Goal: Transaction & Acquisition: Purchase product/service

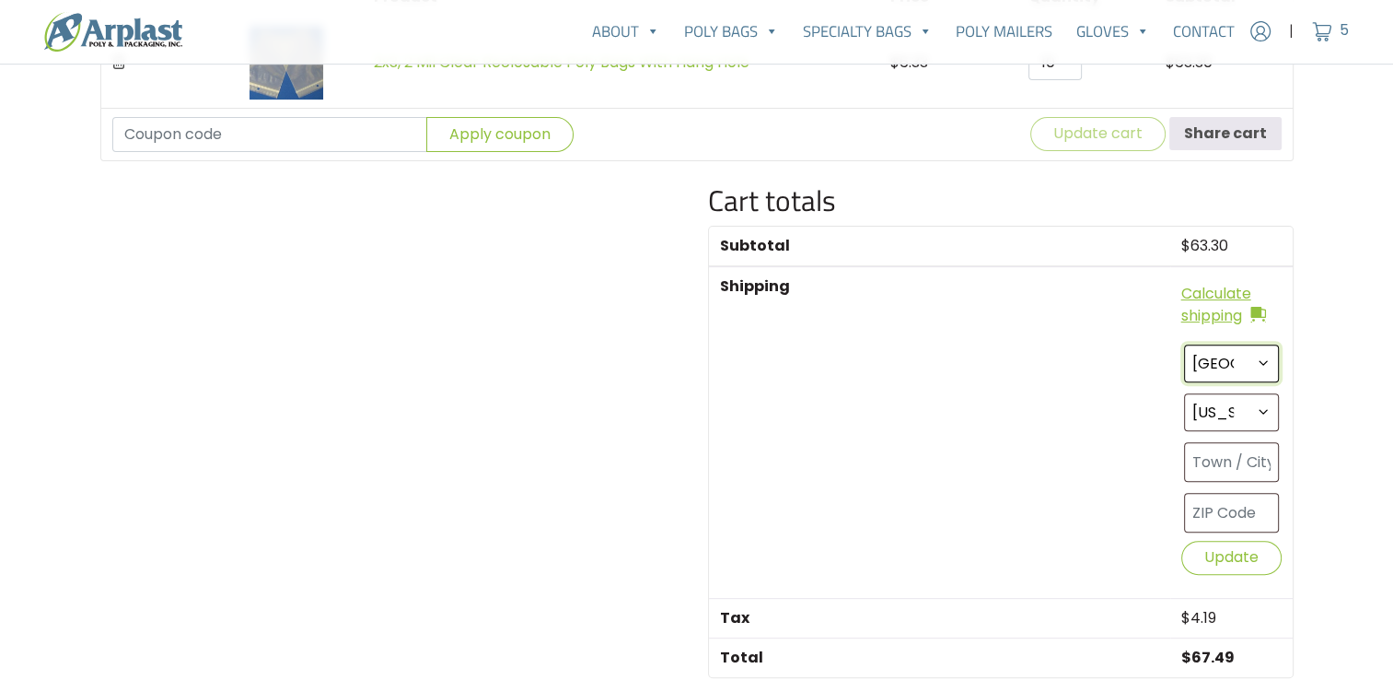
click at [1260, 354] on select "Select a country / region… United States (US)" at bounding box center [1231, 363] width 95 height 38
click at [1184, 344] on select "Select a country / region… United States (US)" at bounding box center [1231, 363] width 95 height 38
click at [1261, 412] on select "Select an option… Alabama Alaska Arizona Arkansas California Colorado Connectic…" at bounding box center [1231, 412] width 95 height 38
select select "TX"
click at [1184, 393] on select "Select an option… Alabama Alaska Arizona Arkansas California Colorado Connectic…" at bounding box center [1231, 412] width 95 height 38
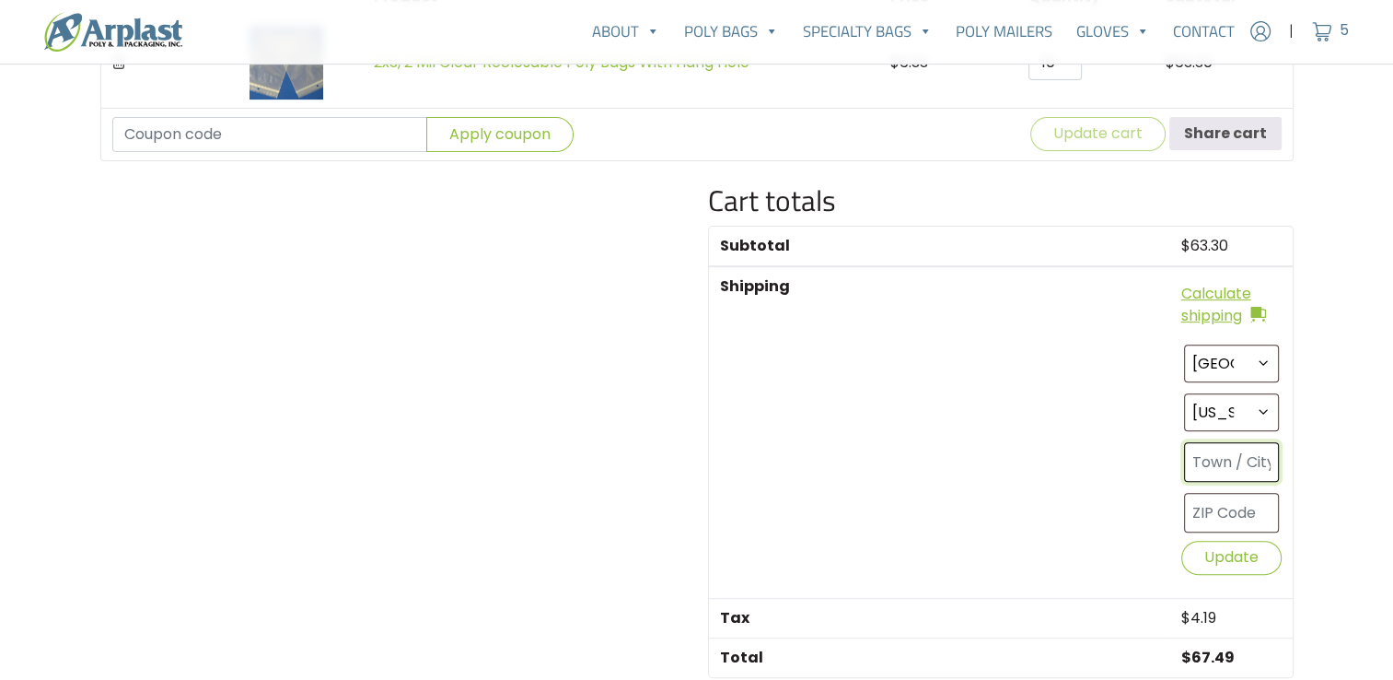
click at [1230, 457] on input "text" at bounding box center [1231, 462] width 95 height 40
paste input "701 N. International Blvd STE 119-1048, Hidalgo, Texas, 78557"
drag, startPoint x: 1229, startPoint y: 455, endPoint x: 1302, endPoint y: 443, distance: 73.7
click at [1302, 443] on div "Cart totals Subtotal $ 63.30 Shipping Calculate shipping Select a country / reg…" at bounding box center [1001, 490] width 608 height 614
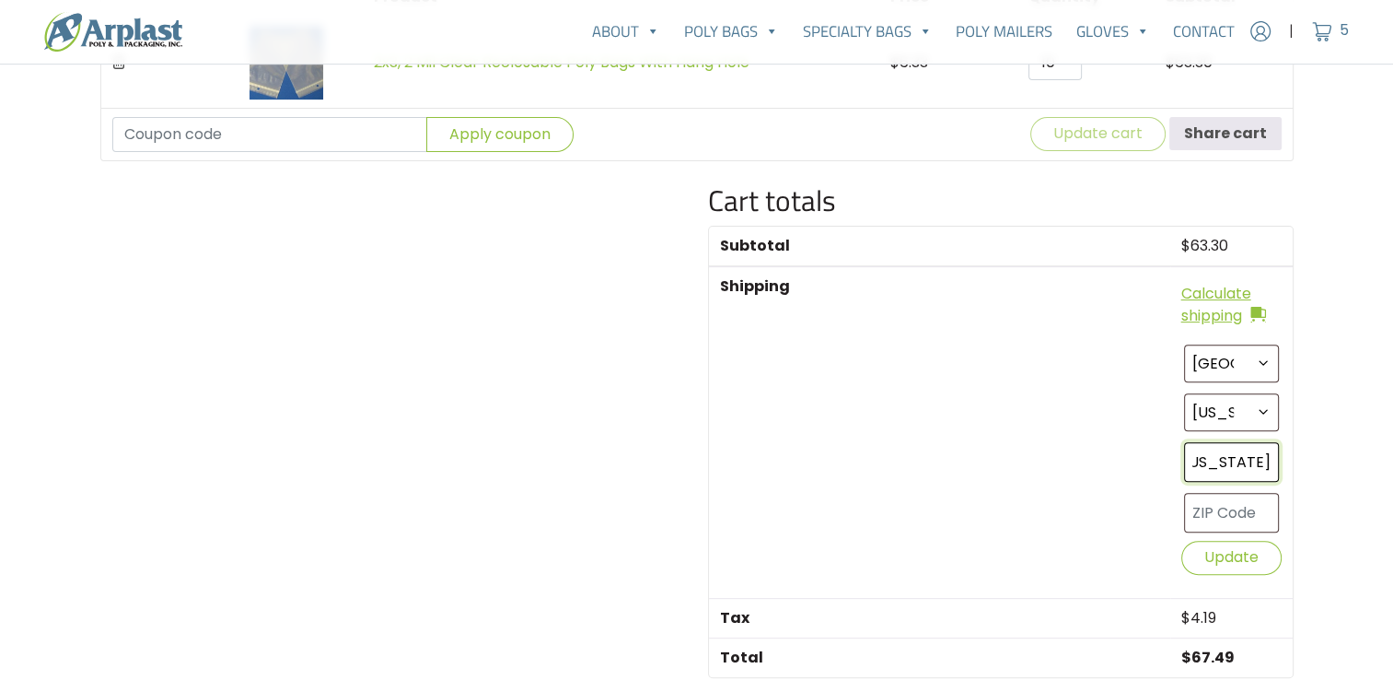
type input "701 N. International Blvd STE 119-1048, Hidalgo, Texas, 78557"
click at [1240, 500] on input "text" at bounding box center [1231, 513] width 95 height 40
paste input "78557"
type input "78557"
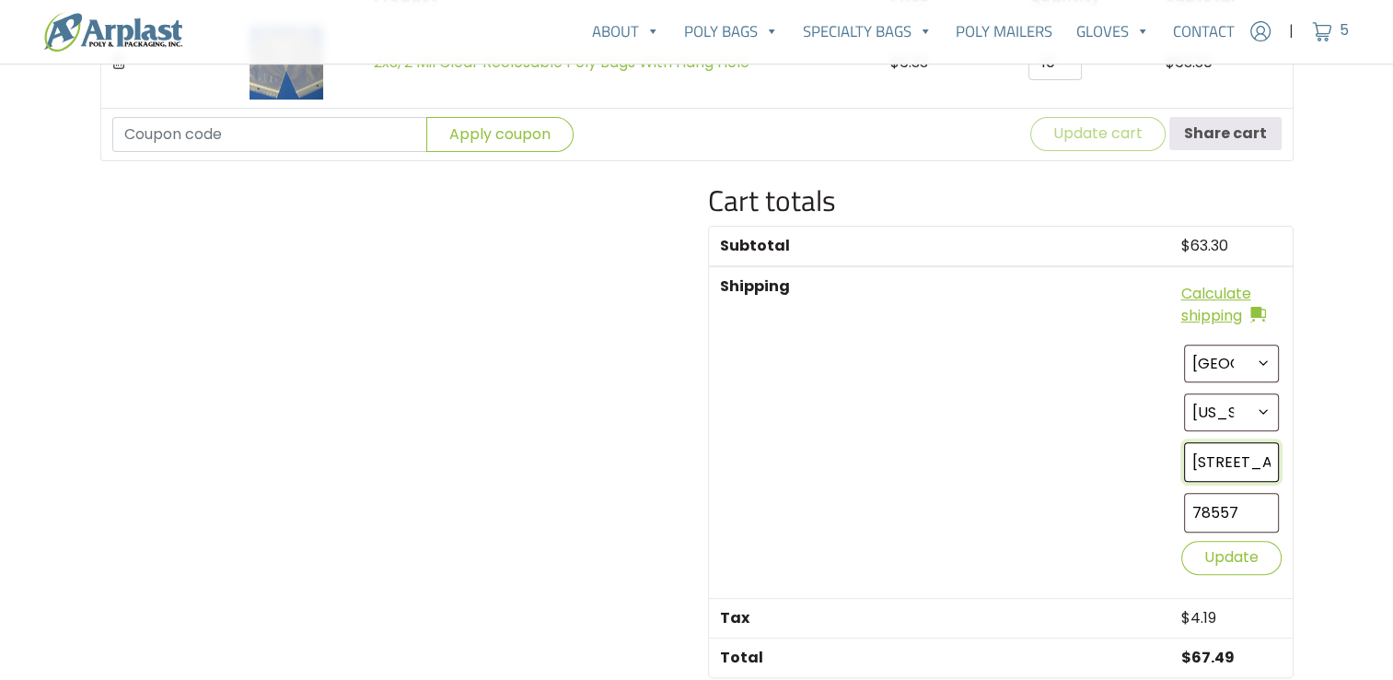
click at [1250, 462] on input "701 N. International Blvd STE 119-1048, Hidalgo, Texas, 78557" at bounding box center [1231, 462] width 95 height 40
drag, startPoint x: 1229, startPoint y: 458, endPoint x: 1244, endPoint y: 457, distance: 14.8
click at [1244, 457] on input "701 N. International Blvd STE 119-1048, Hidalgo, Texas, 78557" at bounding box center [1231, 462] width 95 height 40
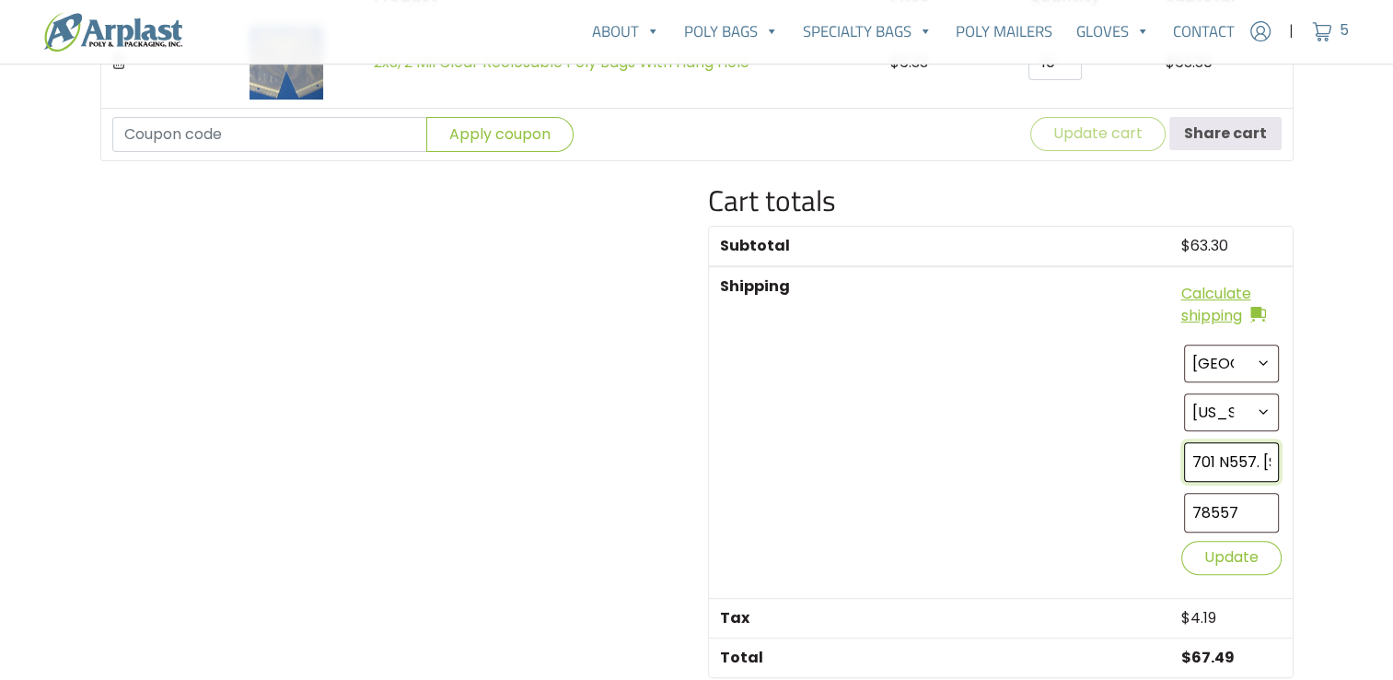
click at [1243, 459] on input "701 N557. International Blvd STE 119-1048, Hidalgo, Texas, 78" at bounding box center [1231, 462] width 95 height 40
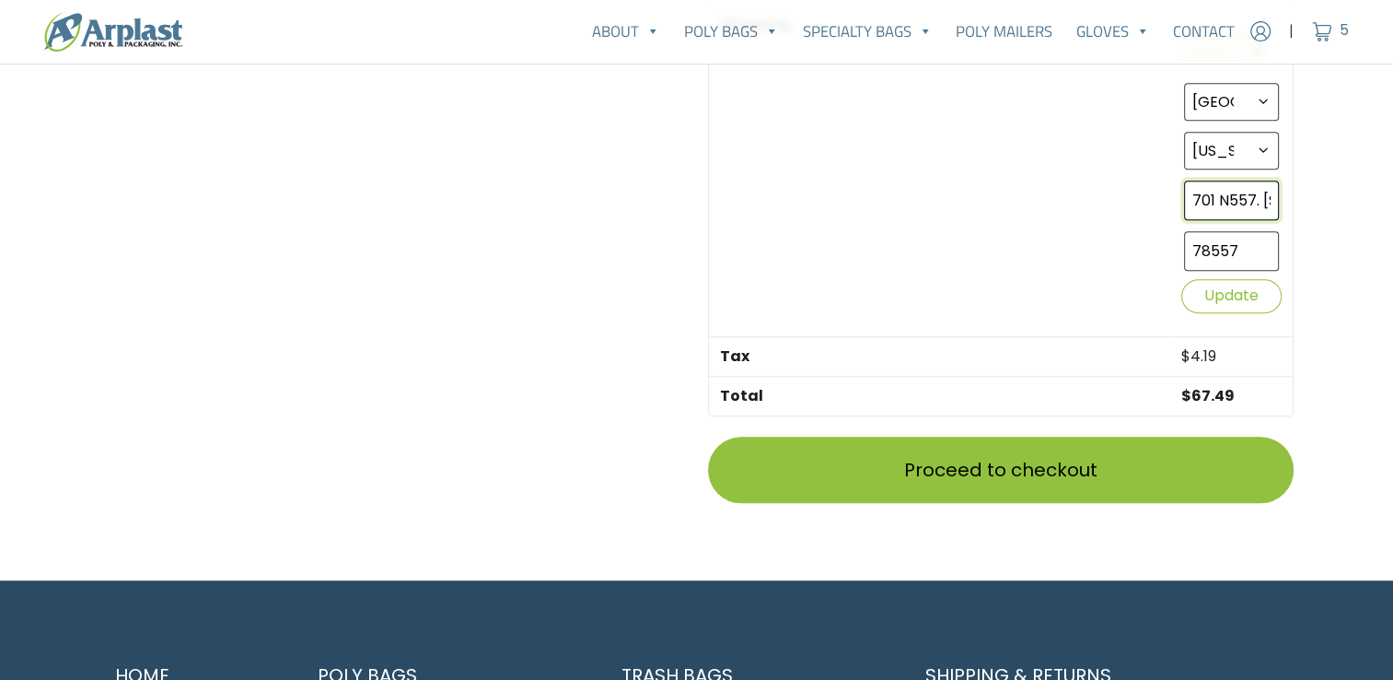
scroll to position [908, 0]
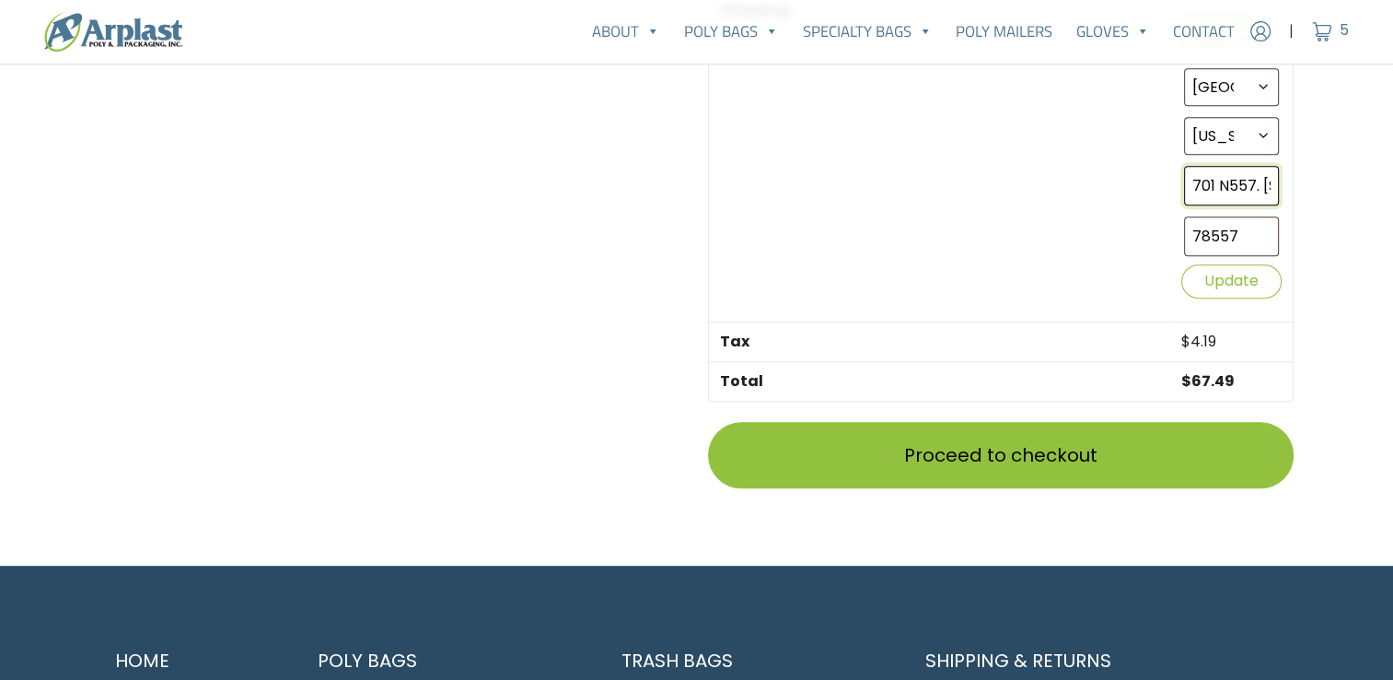
click at [1261, 180] on input "701 N557. International Blvd STE 119-1048, Hidalgo, Texas, 78" at bounding box center [1231, 186] width 95 height 40
click at [1218, 192] on input "701 N557. International Blvd STE 119-1048, Hidalgo, Texas, 78" at bounding box center [1231, 186] width 95 height 40
drag, startPoint x: 1196, startPoint y: 173, endPoint x: 1443, endPoint y: 148, distance: 248.0
click at [1392, 148] on html "Account | Cart 5 718.834.8400" at bounding box center [696, 28] width 1393 height 1873
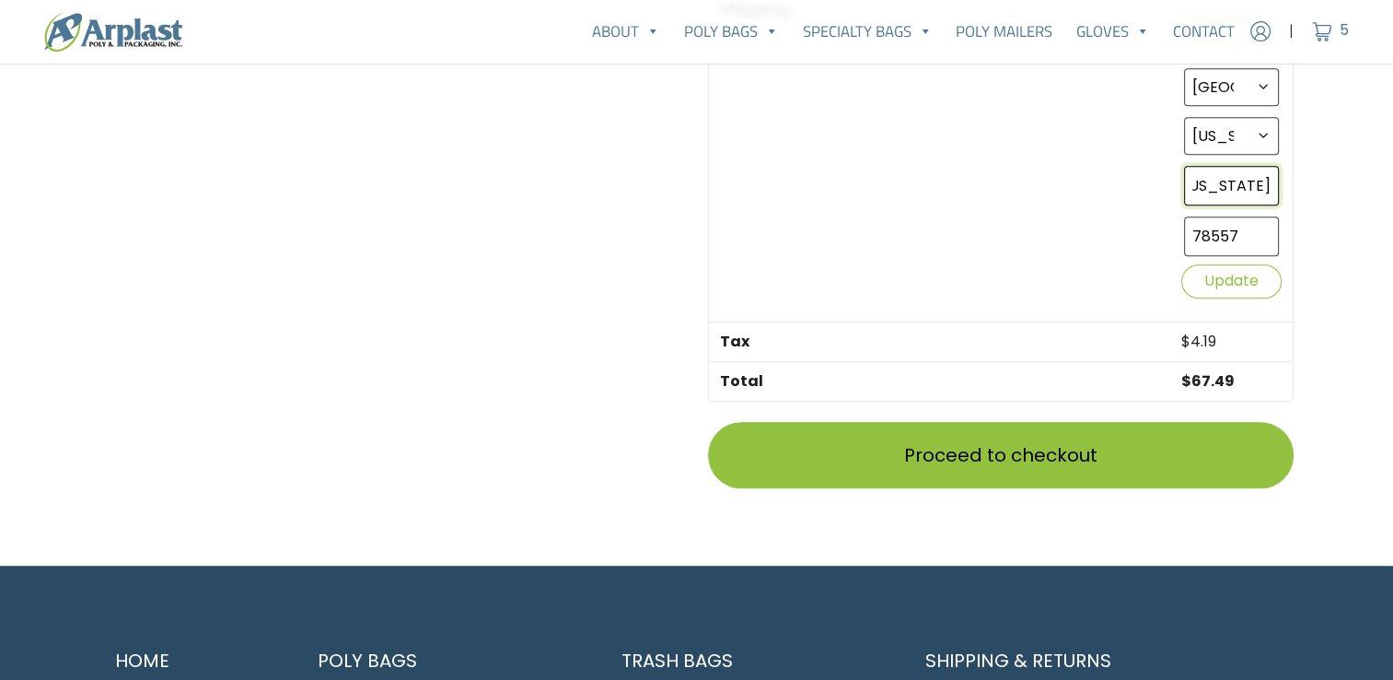
type input "7"
paste input "78557"
drag, startPoint x: 1249, startPoint y: 180, endPoint x: 998, endPoint y: 179, distance: 250.5
click at [998, 179] on tr "Shipping Calculate shipping Select a country / region… United States (US) Selec…" at bounding box center [1001, 155] width 584 height 331
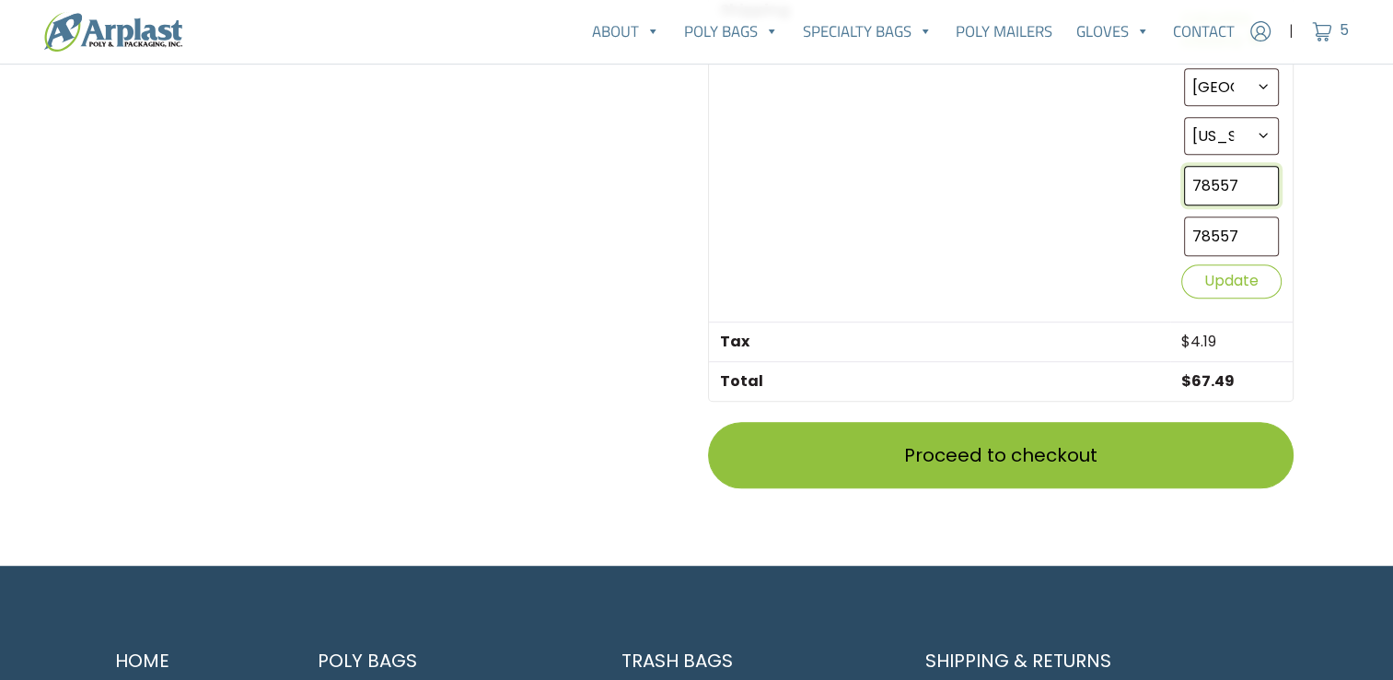
paste input "01 N. International Blvd STE 119-1048, Hidalgo, Texas"
type input "[STREET_ADDRESS][US_STATE]"
click at [1250, 275] on button "Update" at bounding box center [1231, 281] width 100 height 34
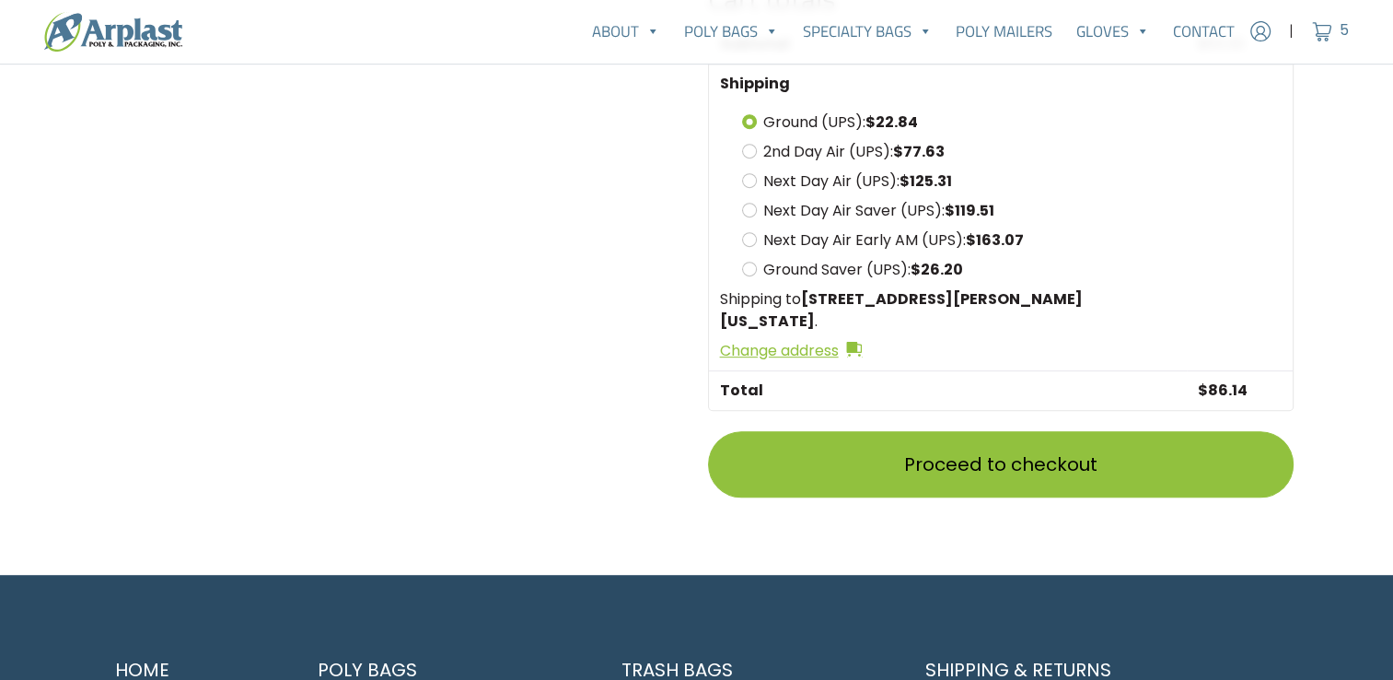
scroll to position [739, 0]
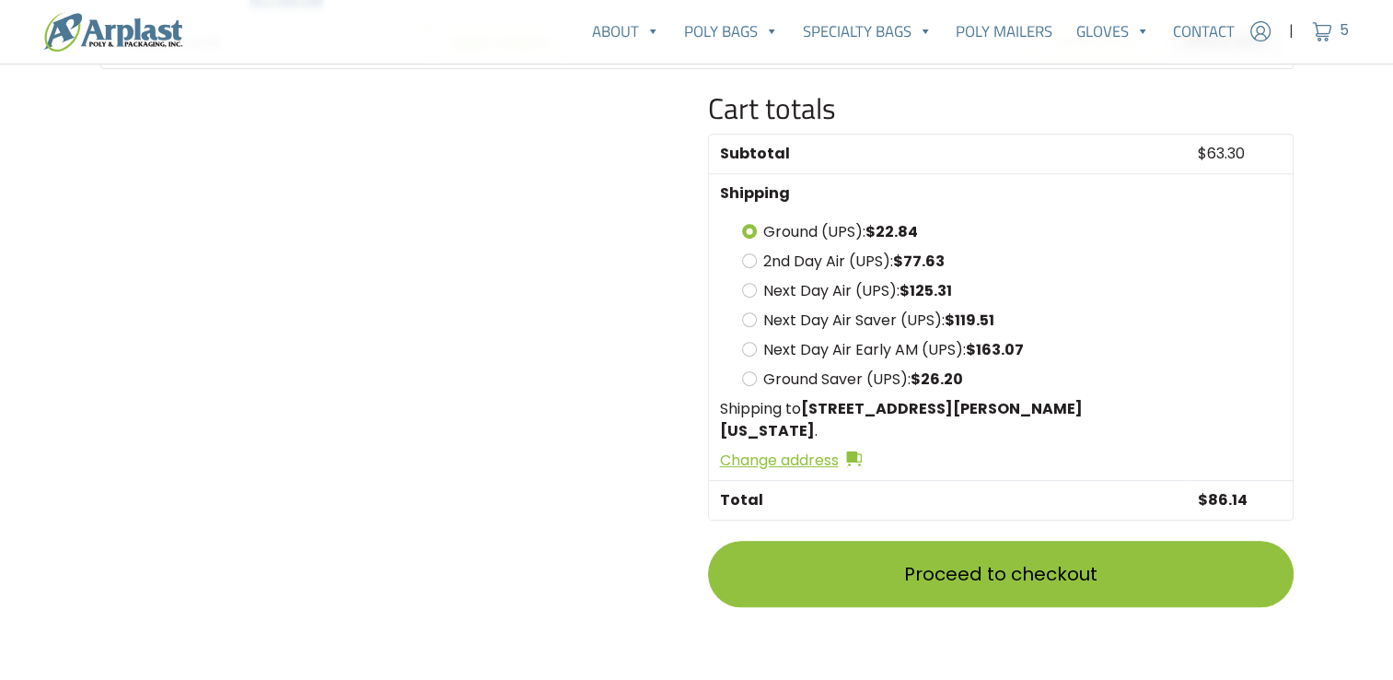
click at [853, 263] on label "2nd Day Air (UPS): $ 77.63" at bounding box center [853, 260] width 181 height 21
click at [757, 263] on input "2nd Day Air (UPS): $ 77.63" at bounding box center [749, 260] width 15 height 15
radio input "true"
click at [807, 222] on label "Ground (UPS): $ 22.84" at bounding box center [840, 231] width 155 height 21
click at [757, 224] on input "Ground (UPS): $ 22.84" at bounding box center [749, 231] width 15 height 15
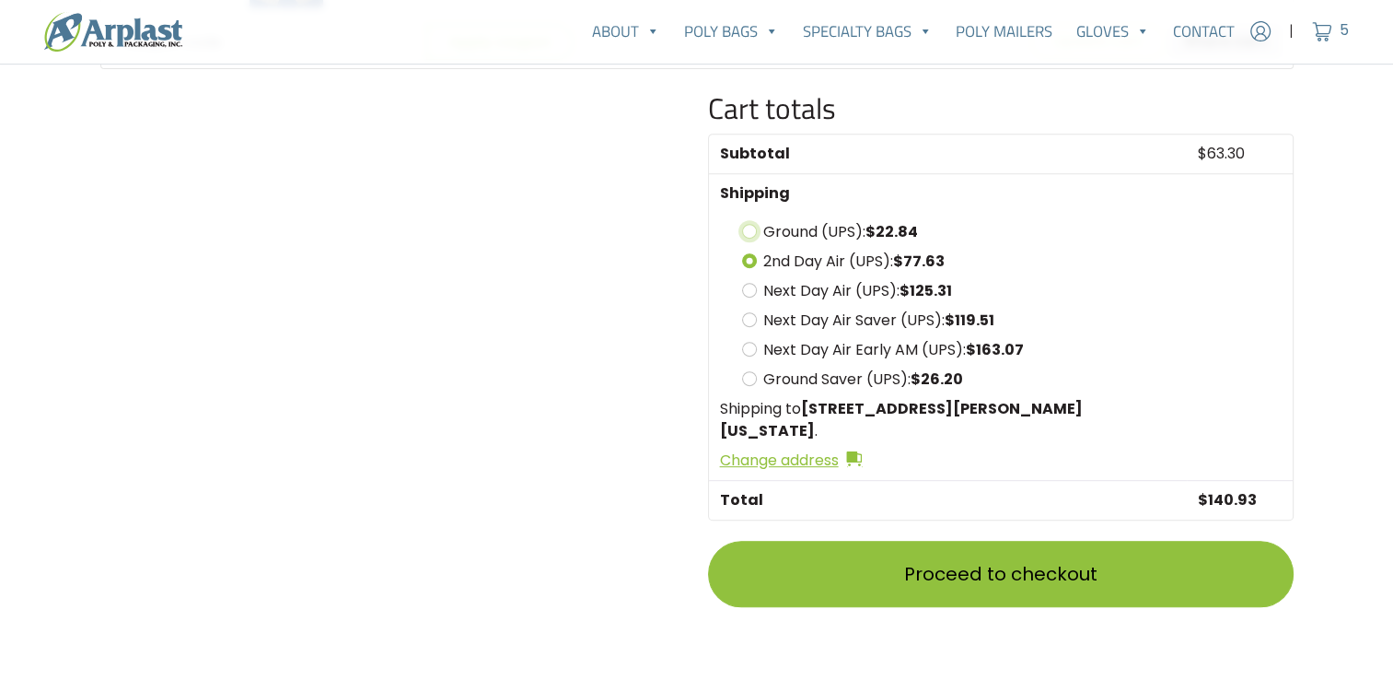
radio input "true"
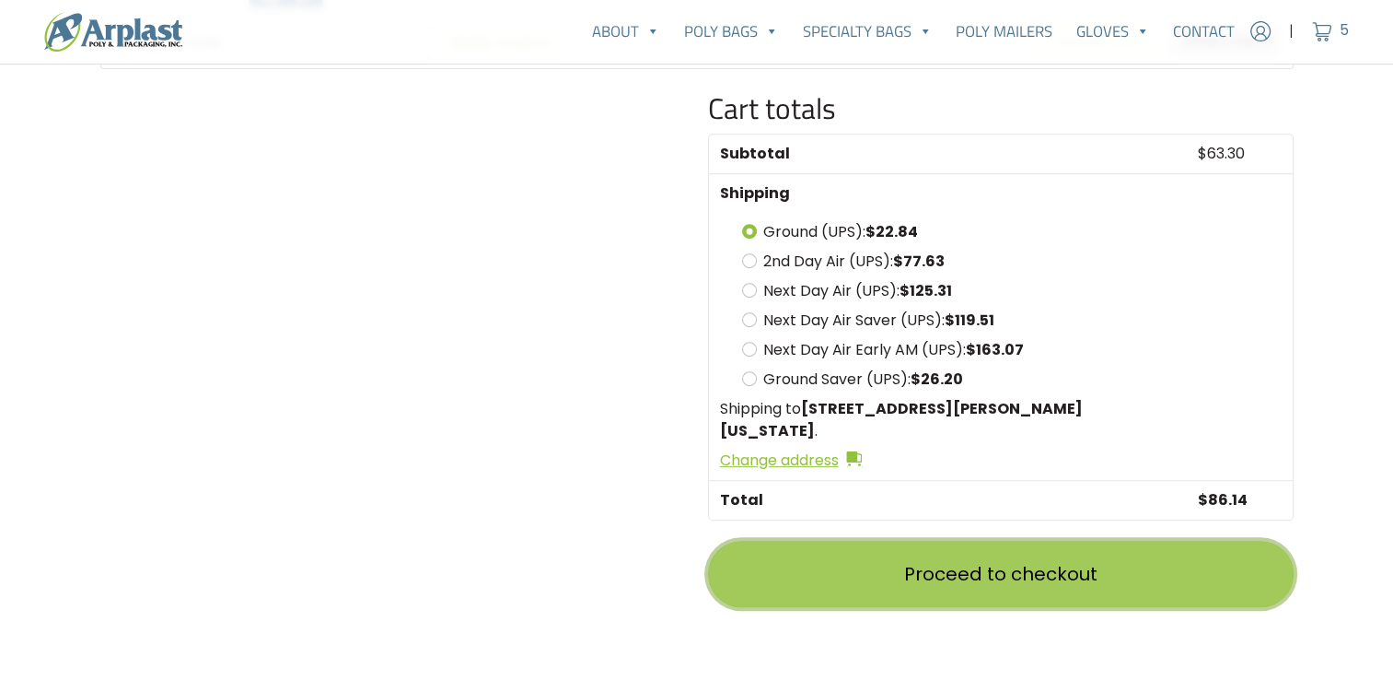
click at [982, 572] on link "Proceed to checkout" at bounding box center [1001, 573] width 586 height 66
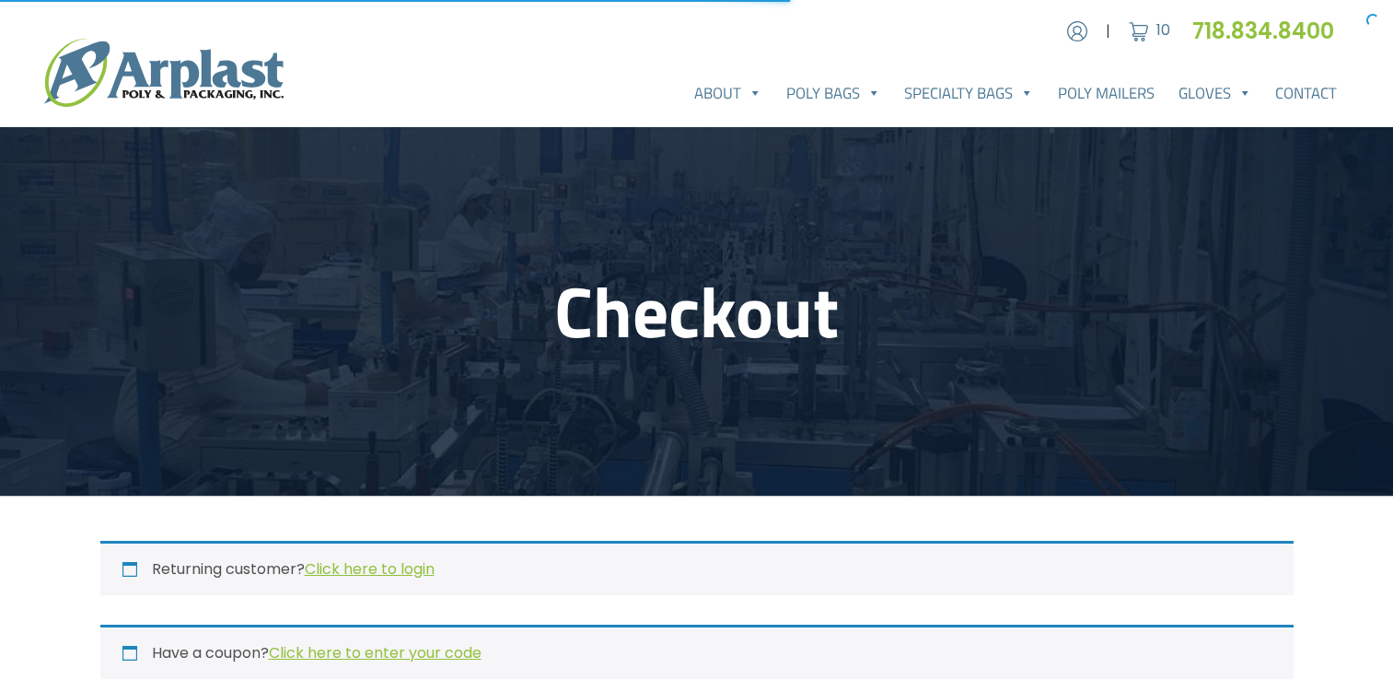
select select "[GEOGRAPHIC_DATA]"
click at [1081, 30] on img at bounding box center [1077, 31] width 28 height 28
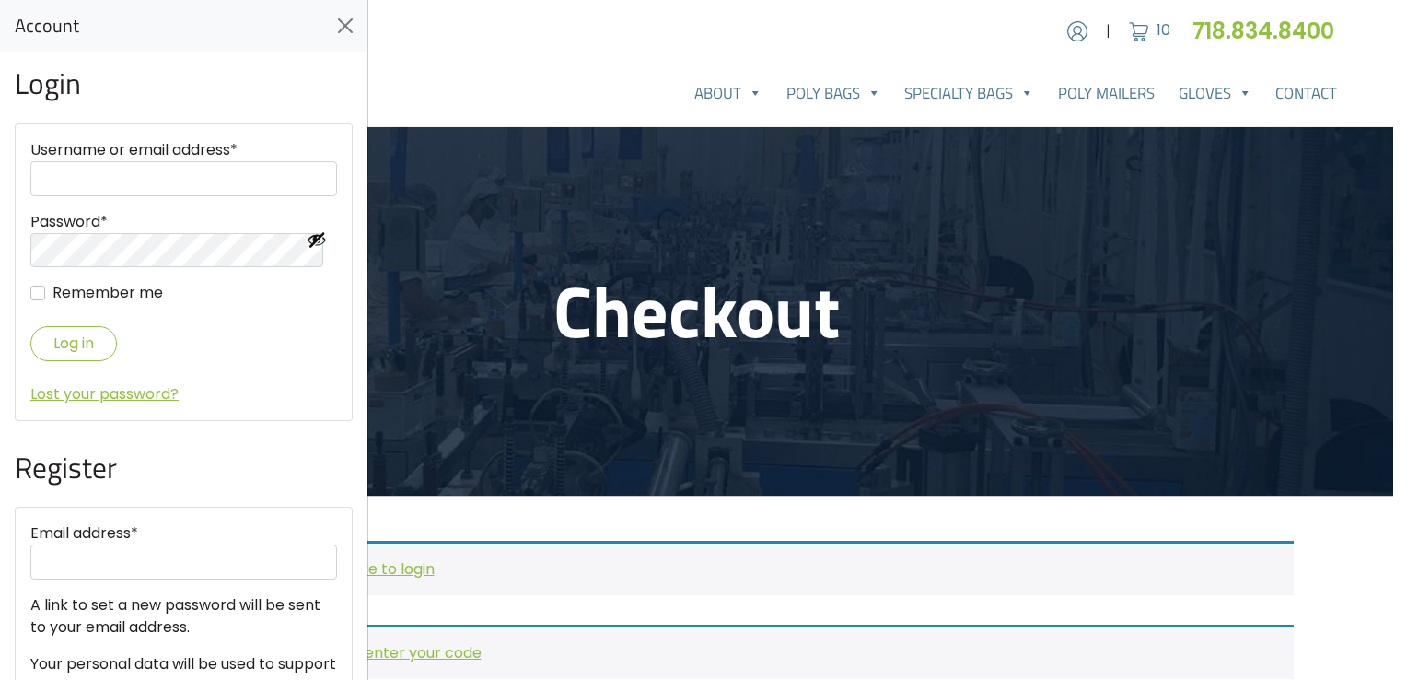
click at [1337, 108] on div at bounding box center [703, 340] width 1407 height 680
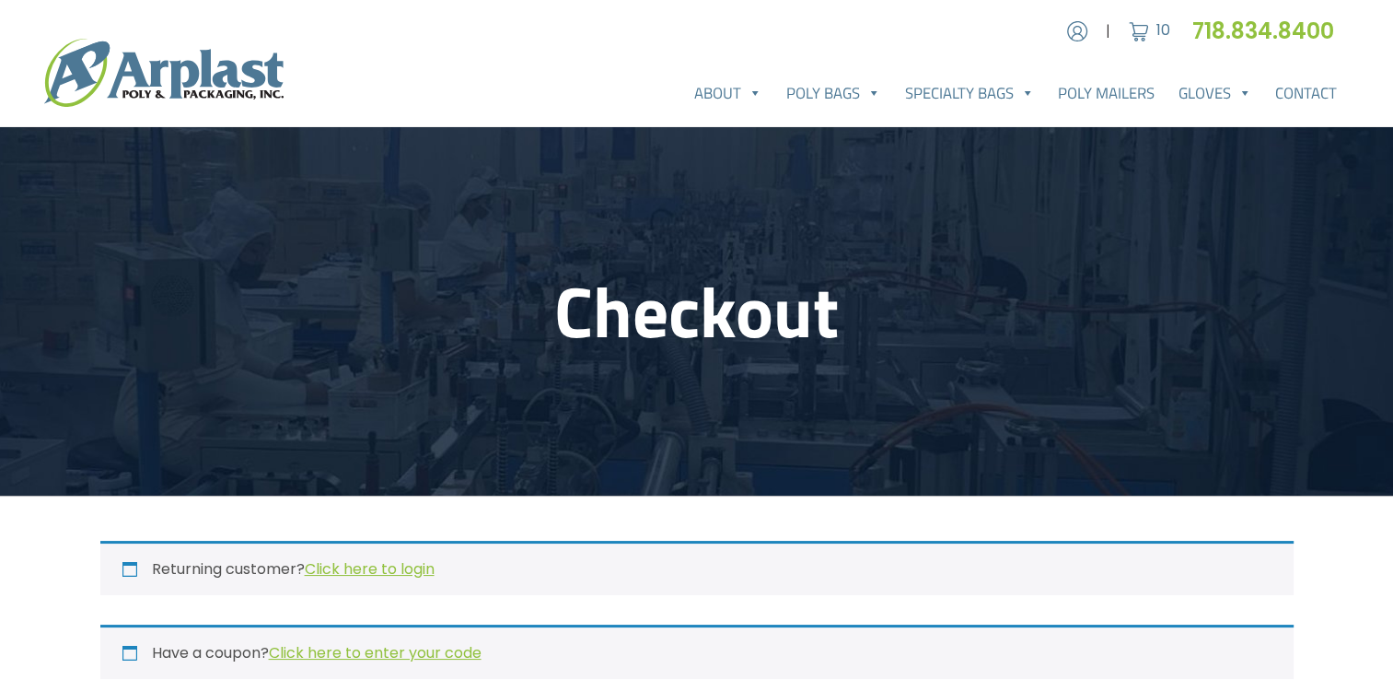
click at [1120, 29] on div "Account | Cart 10 718.834.8400" at bounding box center [1199, 31] width 300 height 33
click at [1137, 26] on img at bounding box center [1139, 31] width 28 height 28
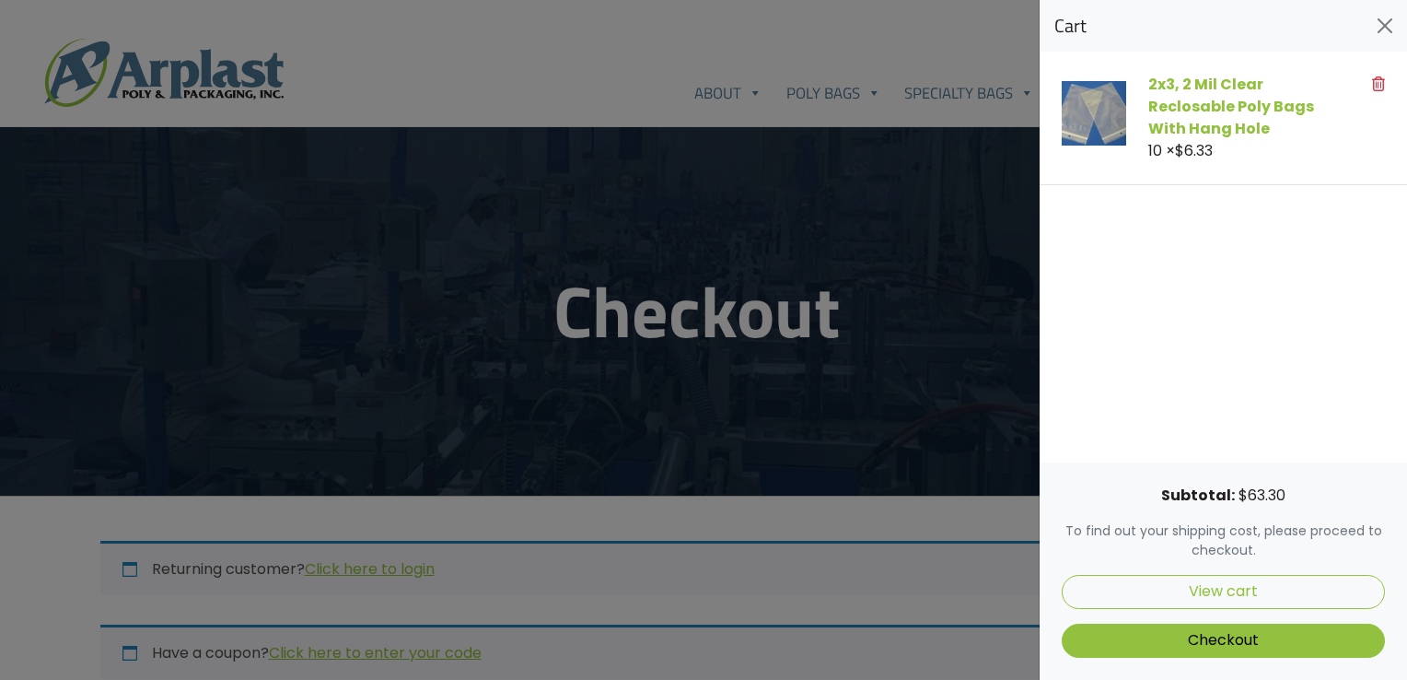
click at [1219, 143] on div "10 × $ 6.33" at bounding box center [1238, 151] width 180 height 22
click at [1218, 87] on link "2x3, 2 Mil Clear Reclosable Poly Bags With Hang Hole" at bounding box center [1231, 106] width 166 height 65
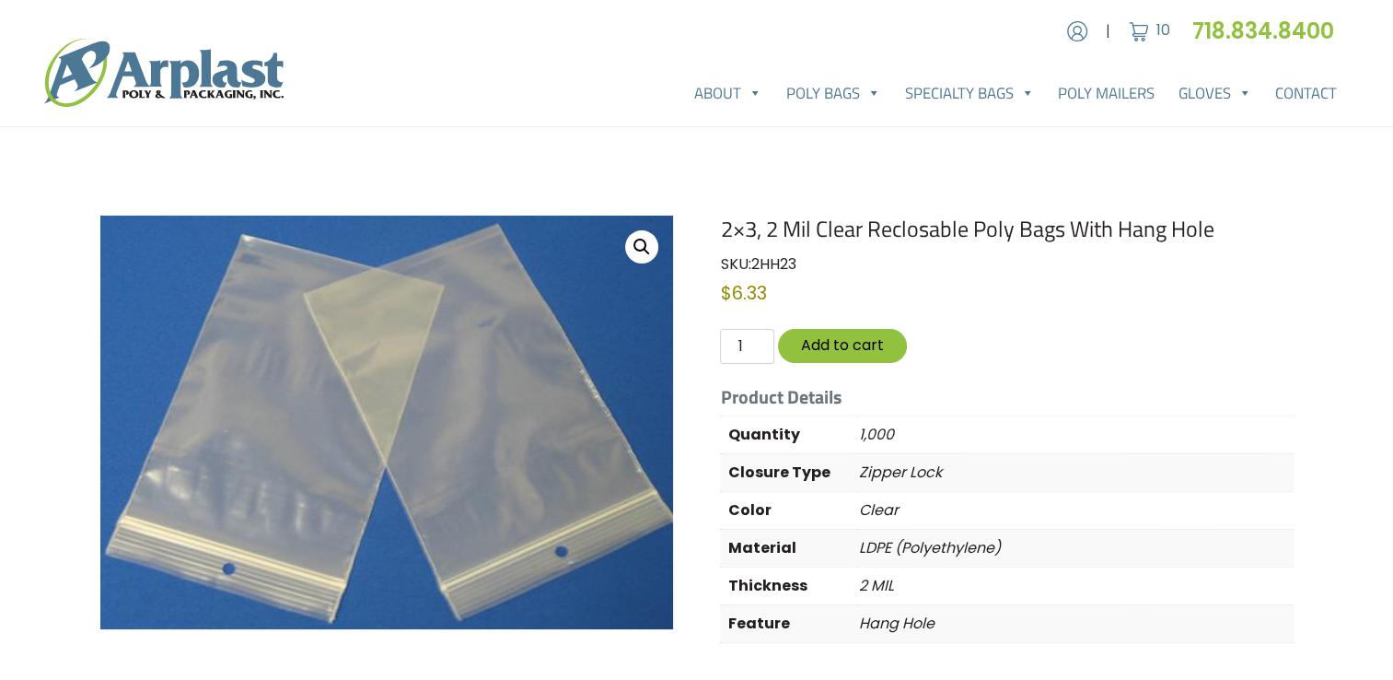
click at [1120, 43] on div "Account | Cart 10 718.834.8400" at bounding box center [1199, 31] width 300 height 33
click at [1139, 30] on img at bounding box center [1139, 31] width 28 height 28
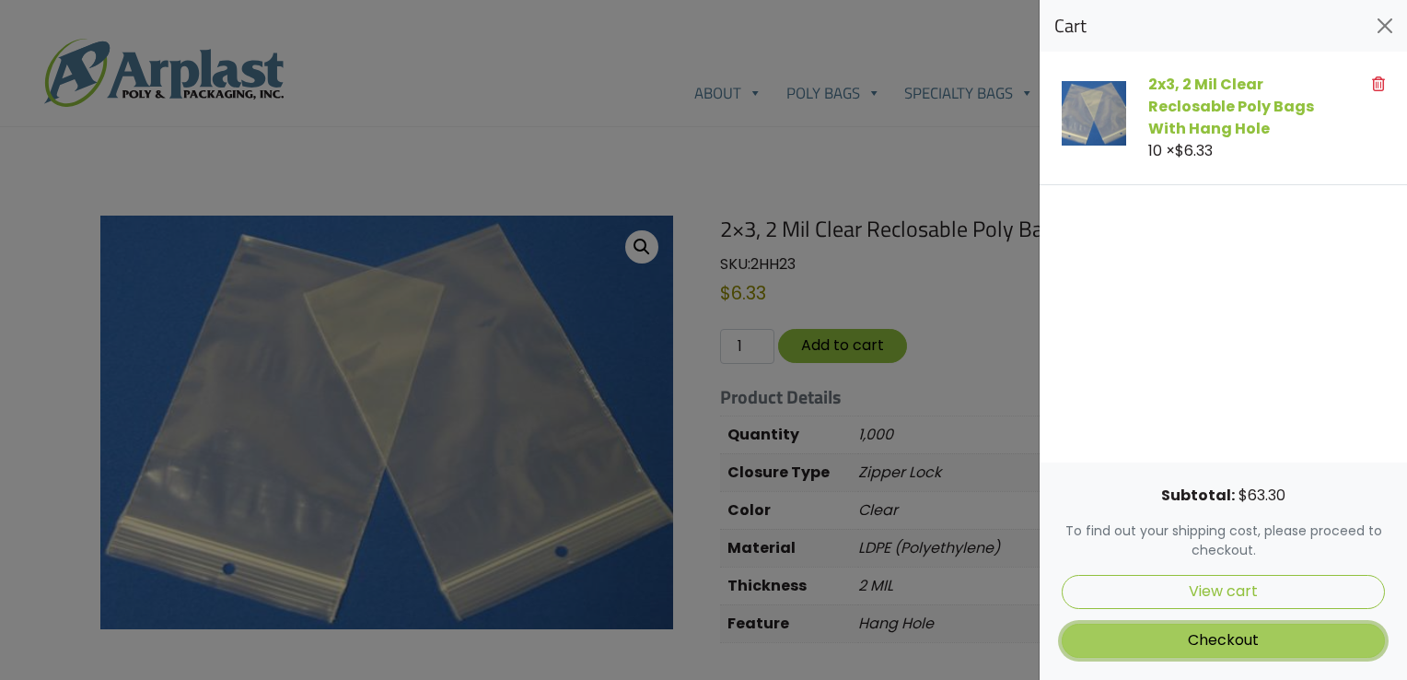
click at [1230, 639] on link "Checkout" at bounding box center [1223, 640] width 323 height 34
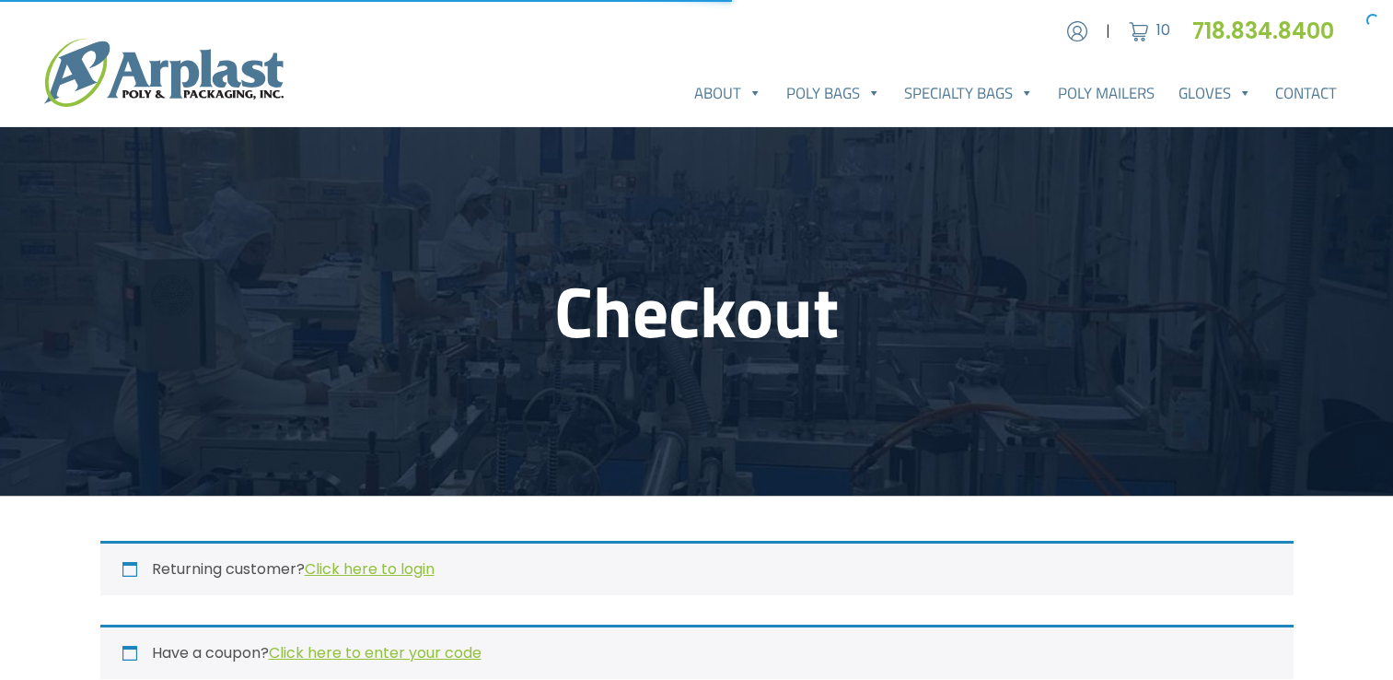
select select "TX"
click at [1158, 41] on link "Cart 10" at bounding box center [1147, 31] width 45 height 28
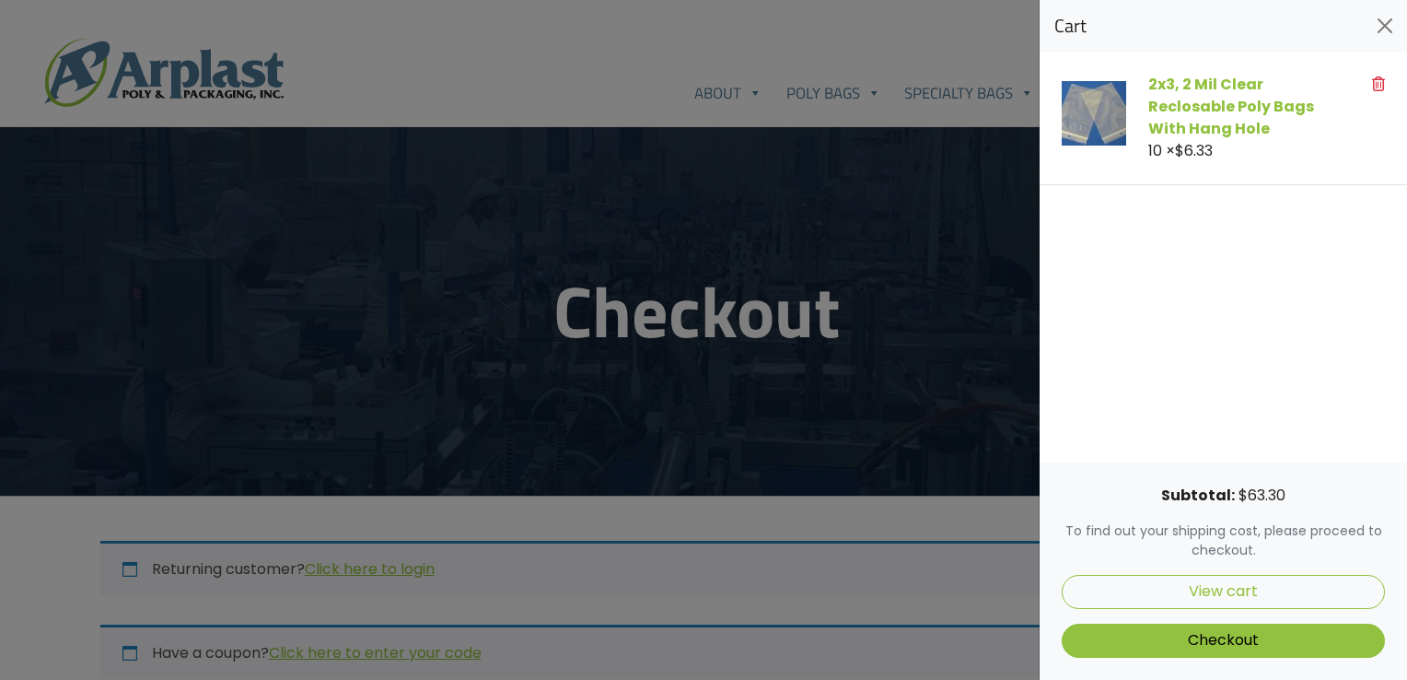
click at [1207, 149] on bdi "$ 6.33" at bounding box center [1194, 150] width 38 height 21
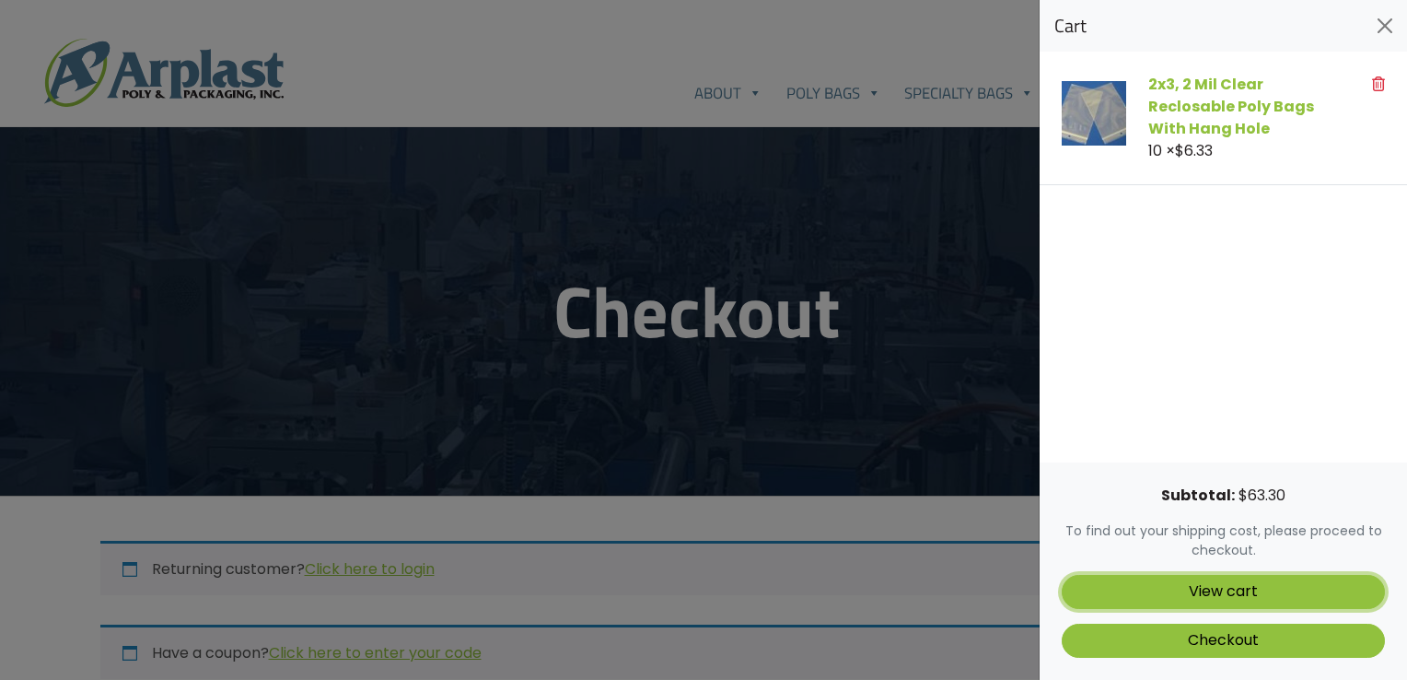
click at [1267, 588] on link "View cart" at bounding box center [1223, 592] width 323 height 34
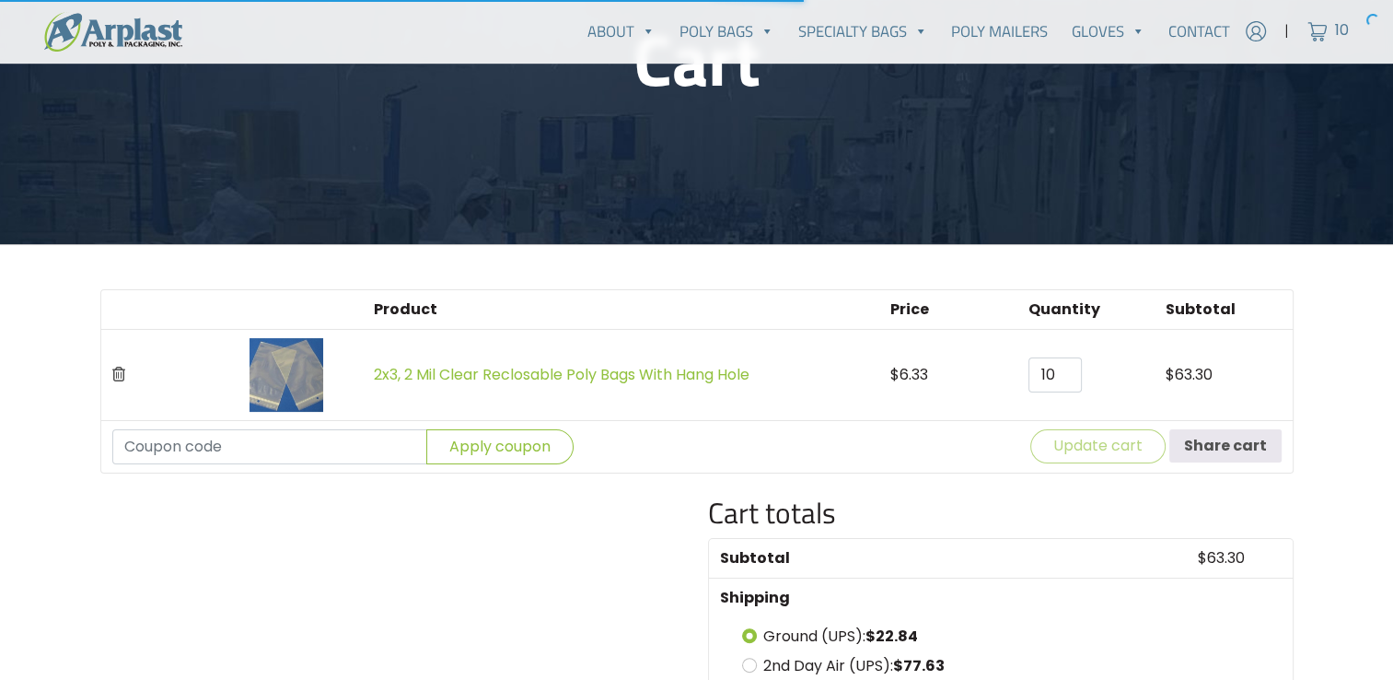
scroll to position [276, 0]
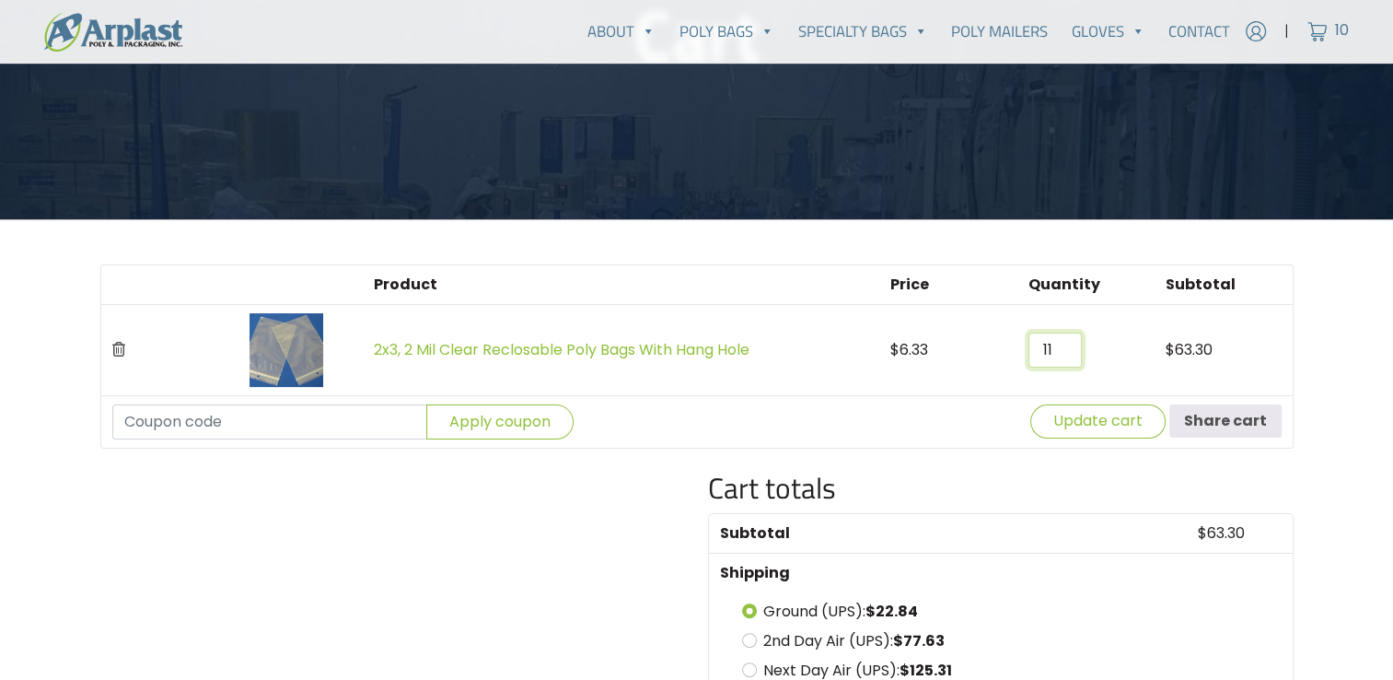
click at [1065, 344] on input "11" at bounding box center [1054, 349] width 53 height 35
click at [1065, 344] on input "12" at bounding box center [1054, 349] width 53 height 35
click at [1065, 344] on input "13" at bounding box center [1054, 349] width 53 height 35
click at [1065, 344] on input "14" at bounding box center [1054, 349] width 53 height 35
click at [1065, 344] on input "15" at bounding box center [1054, 349] width 53 height 35
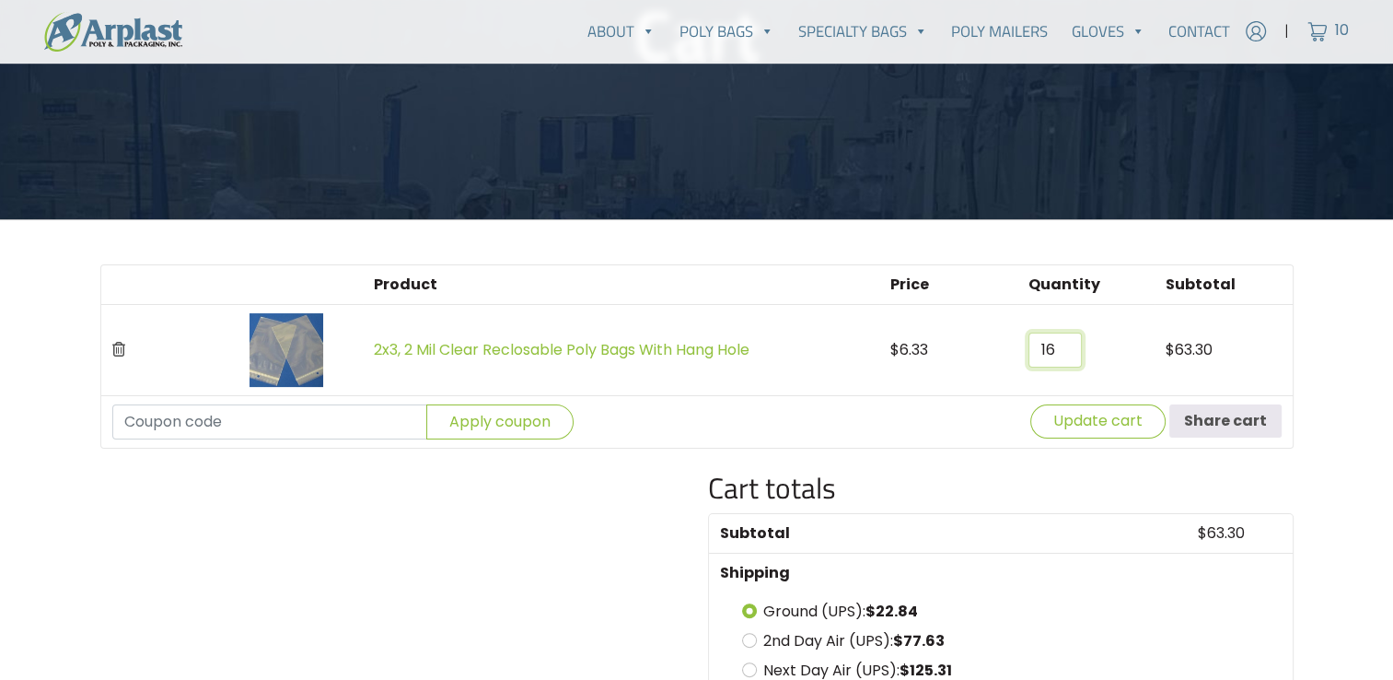
click at [1065, 344] on input "16" at bounding box center [1054, 349] width 53 height 35
click at [1065, 344] on input "17" at bounding box center [1054, 349] width 53 height 35
click at [1065, 344] on input "18" at bounding box center [1054, 349] width 53 height 35
click at [1065, 344] on input "19" at bounding box center [1054, 349] width 53 height 35
click at [1065, 344] on input "20" at bounding box center [1054, 349] width 53 height 35
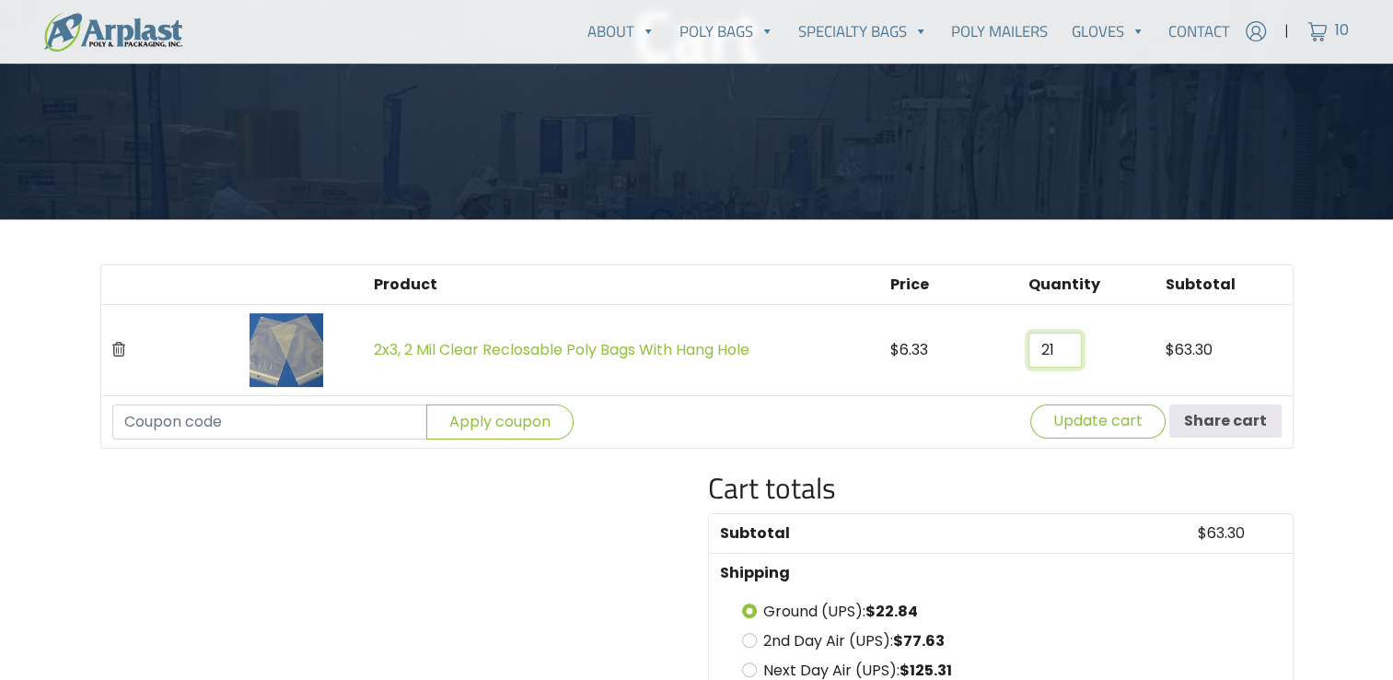
click at [1065, 344] on input "21" at bounding box center [1054, 349] width 53 height 35
click at [1065, 344] on input "22" at bounding box center [1054, 349] width 53 height 35
click at [1065, 344] on input "23" at bounding box center [1054, 349] width 53 height 35
click at [1065, 344] on input "24" at bounding box center [1054, 349] width 53 height 35
click at [1065, 344] on input "25" at bounding box center [1054, 349] width 53 height 35
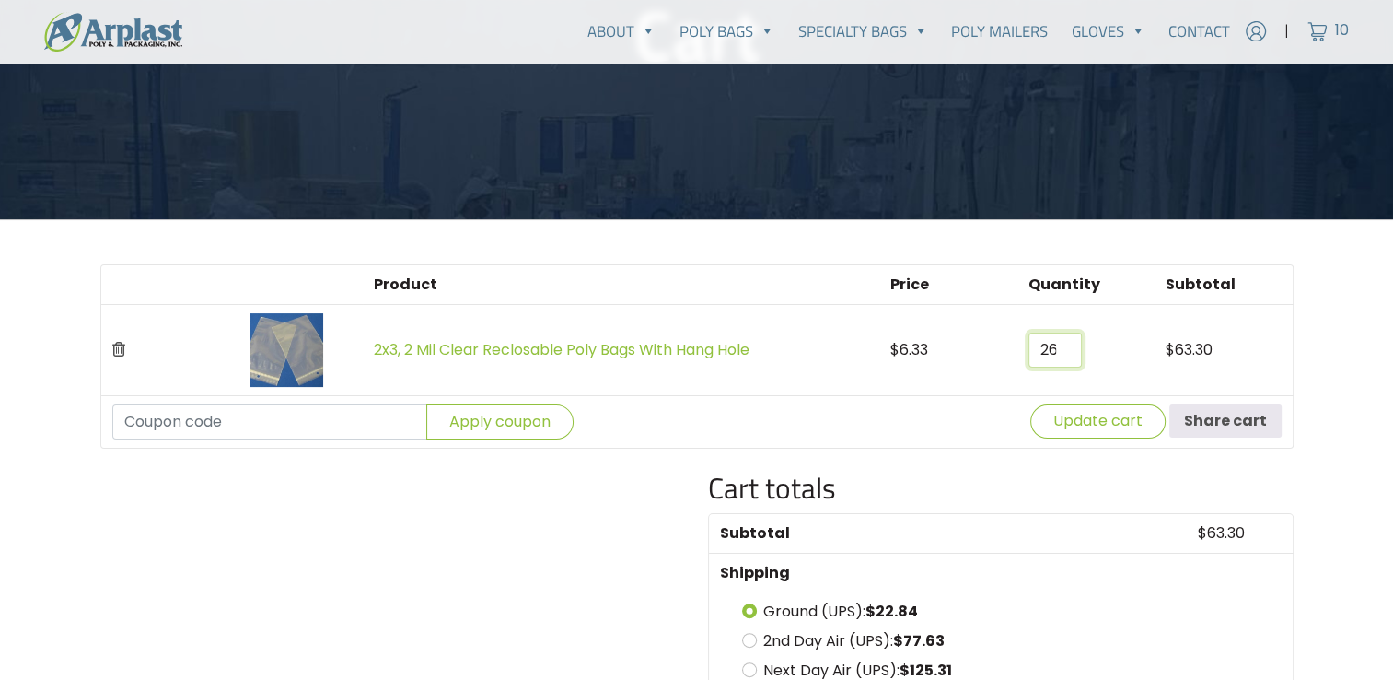
click at [1065, 344] on input "26" at bounding box center [1054, 349] width 53 height 35
click at [1065, 352] on input "25" at bounding box center [1054, 349] width 53 height 35
click at [1065, 352] on input "24" at bounding box center [1054, 349] width 53 height 35
click at [1065, 352] on input "23" at bounding box center [1054, 349] width 53 height 35
click at [1065, 352] on input "22" at bounding box center [1054, 349] width 53 height 35
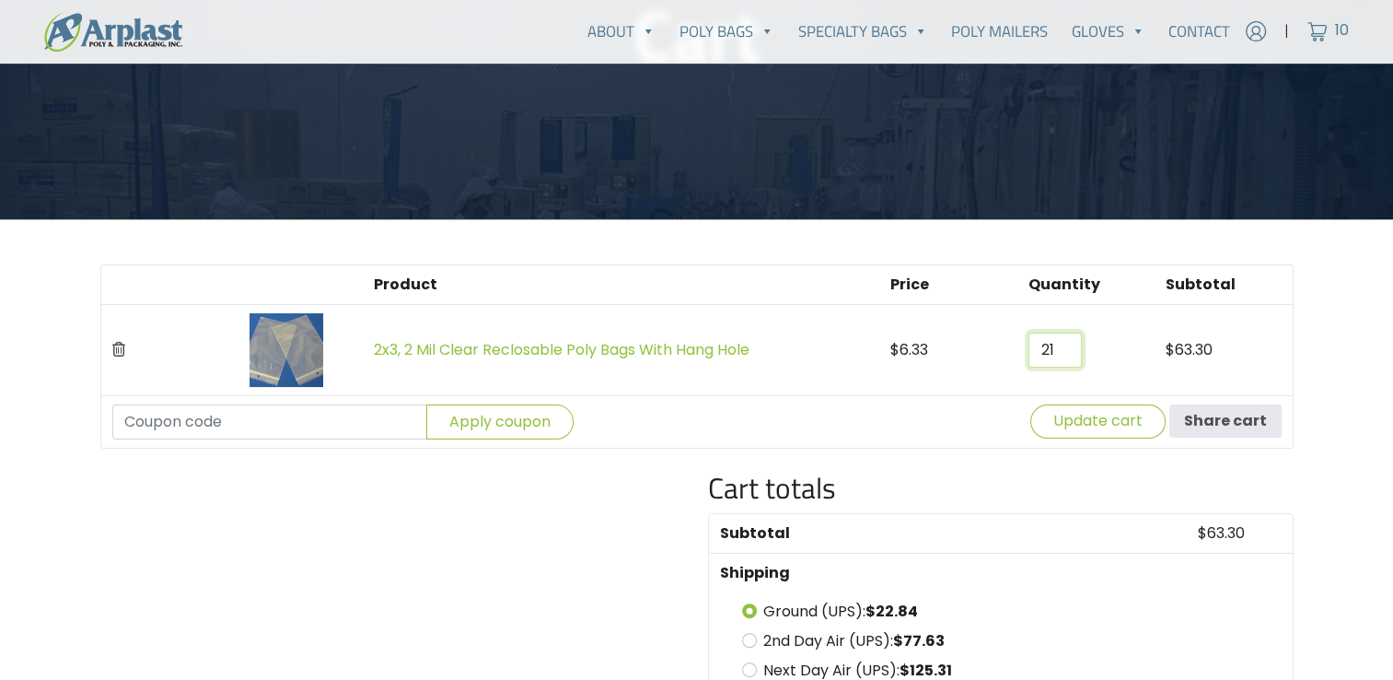
click at [1065, 352] on input "21" at bounding box center [1054, 349] width 53 height 35
type input "20"
click at [1065, 352] on input "20" at bounding box center [1054, 349] width 53 height 35
click at [1116, 421] on button "Update cart" at bounding box center [1097, 421] width 135 height 34
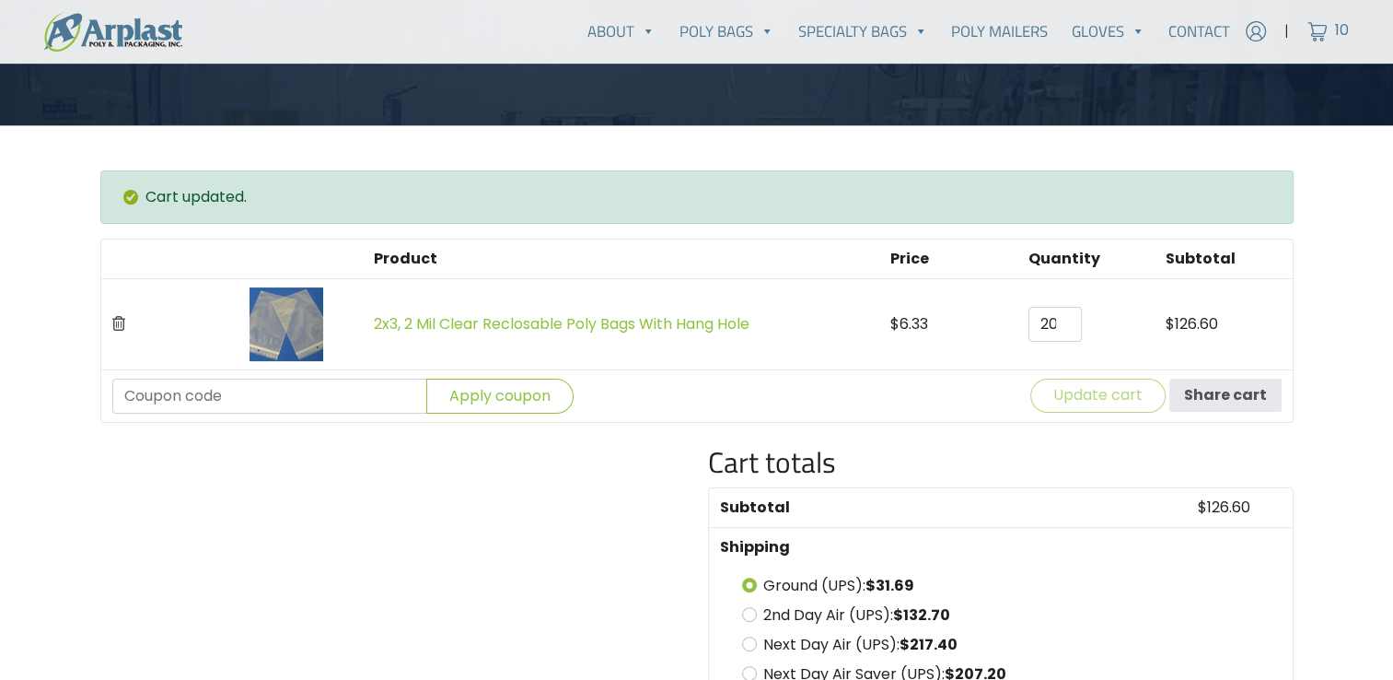
scroll to position [447, 0]
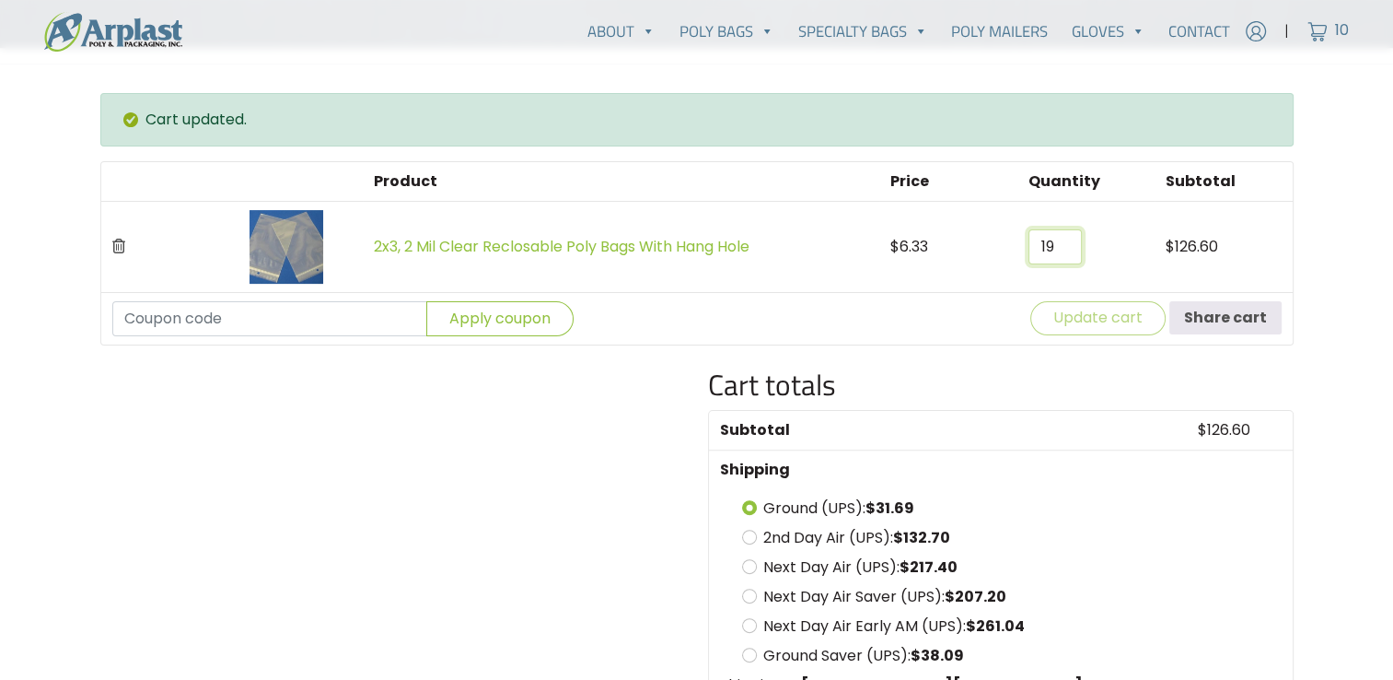
click at [1068, 250] on input "19" at bounding box center [1054, 246] width 53 height 35
click at [1068, 250] on input "18" at bounding box center [1054, 246] width 53 height 35
click at [1068, 250] on input "17" at bounding box center [1054, 246] width 53 height 35
click at [1068, 250] on input "16" at bounding box center [1054, 246] width 53 height 35
click at [1068, 250] on input "15" at bounding box center [1054, 246] width 53 height 35
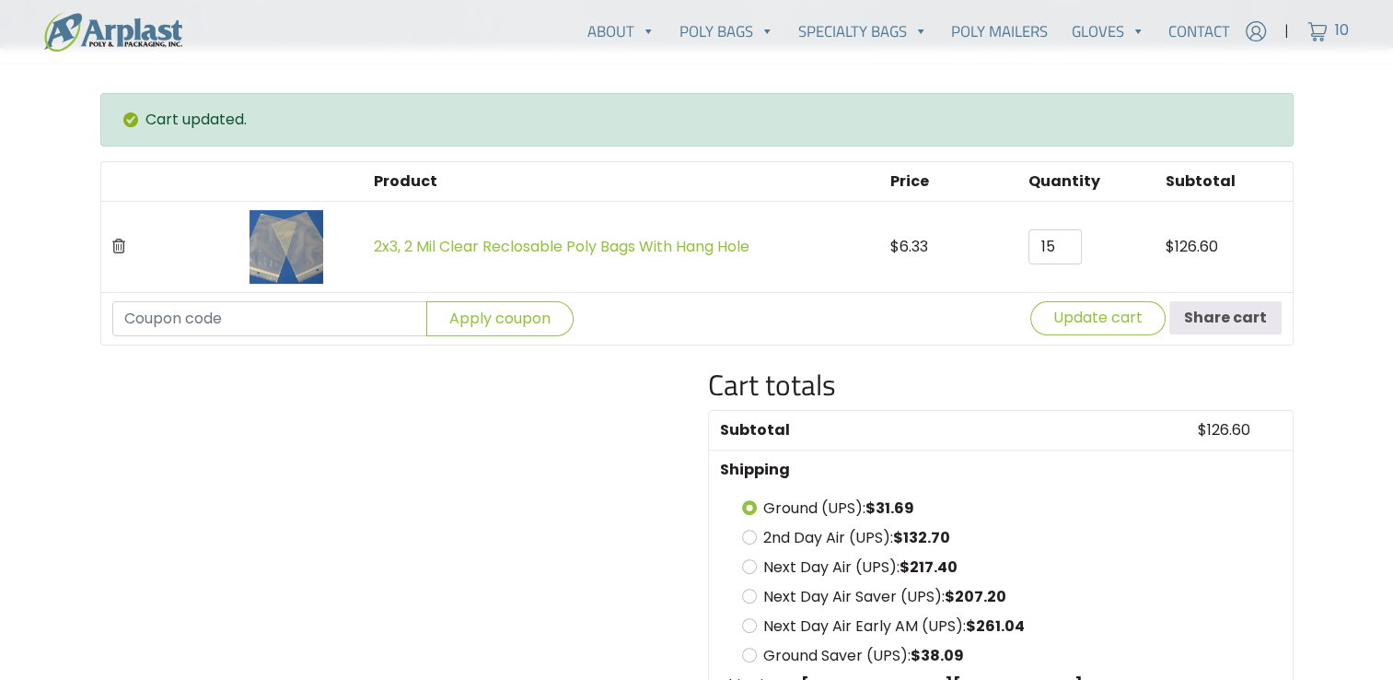
click at [1273, 278] on td "$ 126.60" at bounding box center [1223, 246] width 137 height 91
click at [1066, 241] on input "16" at bounding box center [1054, 246] width 53 height 35
click at [1066, 241] on input "17" at bounding box center [1054, 246] width 53 height 35
click at [1066, 241] on input "18" at bounding box center [1054, 246] width 53 height 35
click at [1066, 241] on input "19" at bounding box center [1054, 246] width 53 height 35
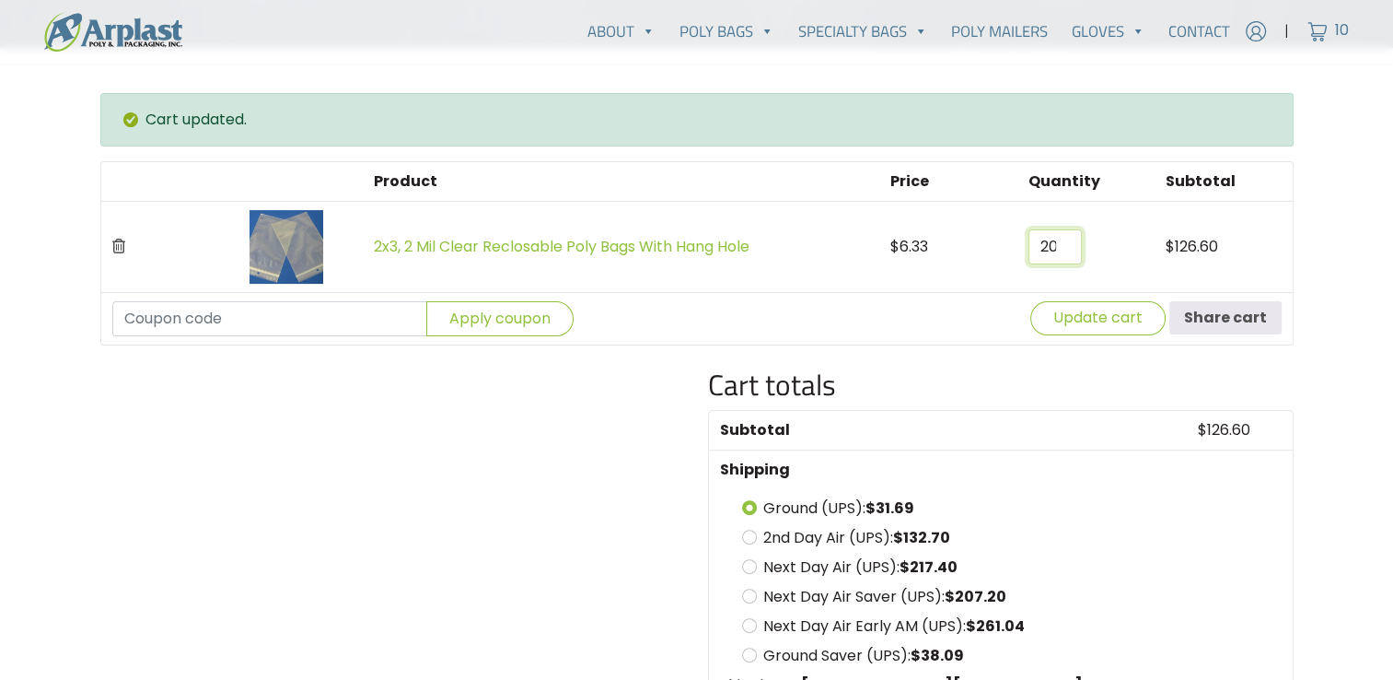
type input "20"
click at [1066, 241] on input "20" at bounding box center [1054, 246] width 53 height 35
click at [1097, 318] on button "Update cart" at bounding box center [1097, 318] width 135 height 34
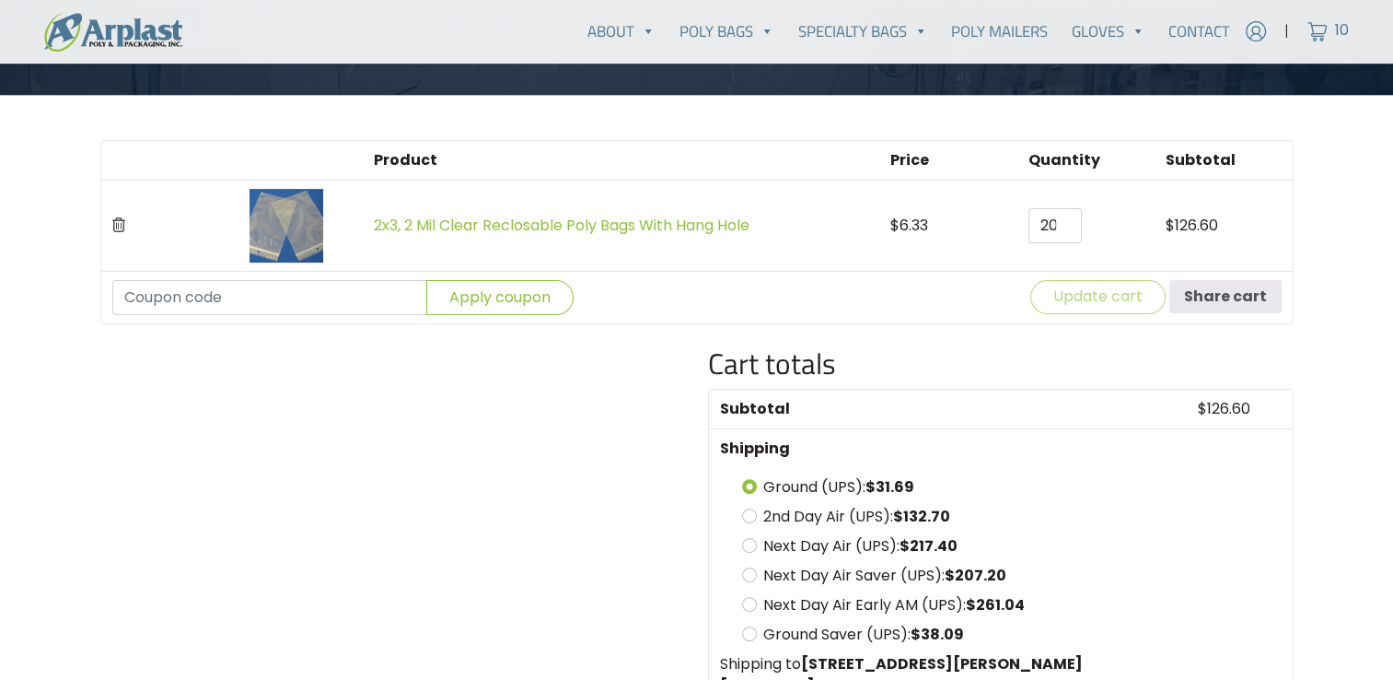
scroll to position [171, 0]
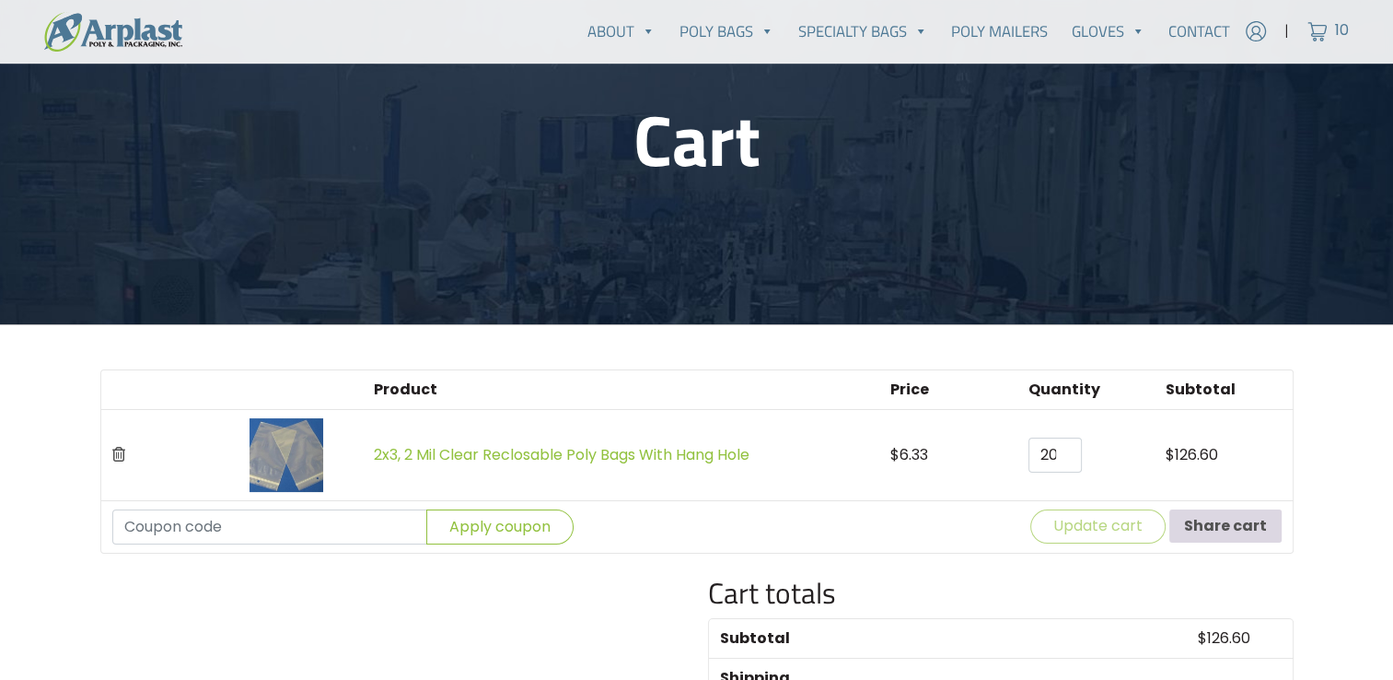
click at [1239, 529] on button "Share cart" at bounding box center [1225, 525] width 112 height 33
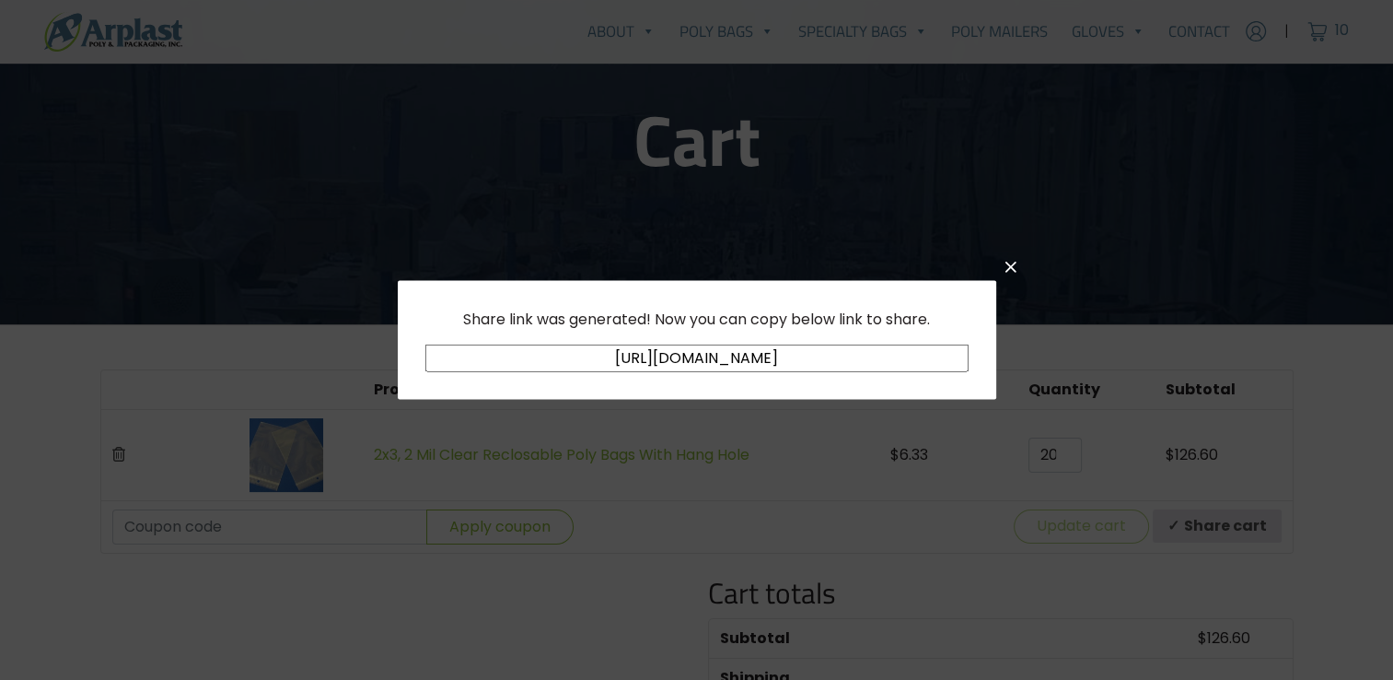
click at [917, 361] on input "[URL][DOMAIN_NAME]" at bounding box center [696, 358] width 543 height 28
click at [426, 87] on div "Share link was generated! Now you can copy below link to share. [URL][DOMAIN_NA…" at bounding box center [696, 340] width 1393 height 680
